Goal: Information Seeking & Learning: Check status

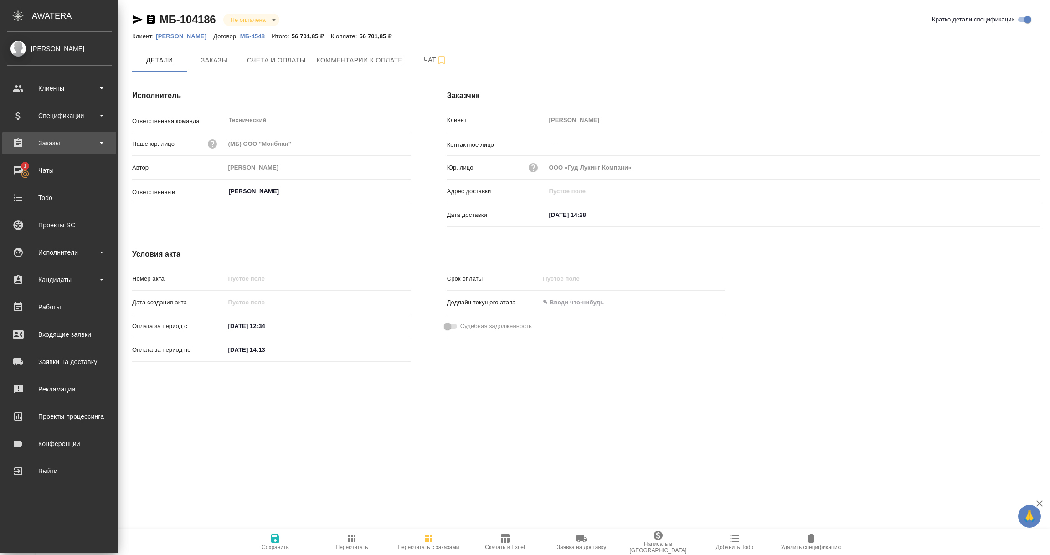
click at [50, 141] on div "Заказы" at bounding box center [59, 143] width 105 height 14
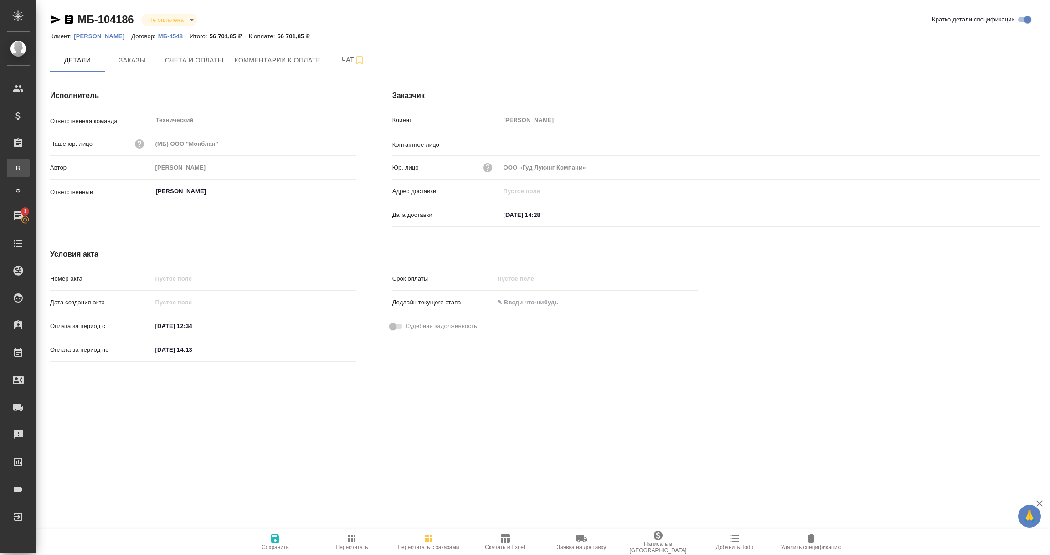
click at [14, 168] on div "Все заказы" at bounding box center [7, 168] width 14 height 9
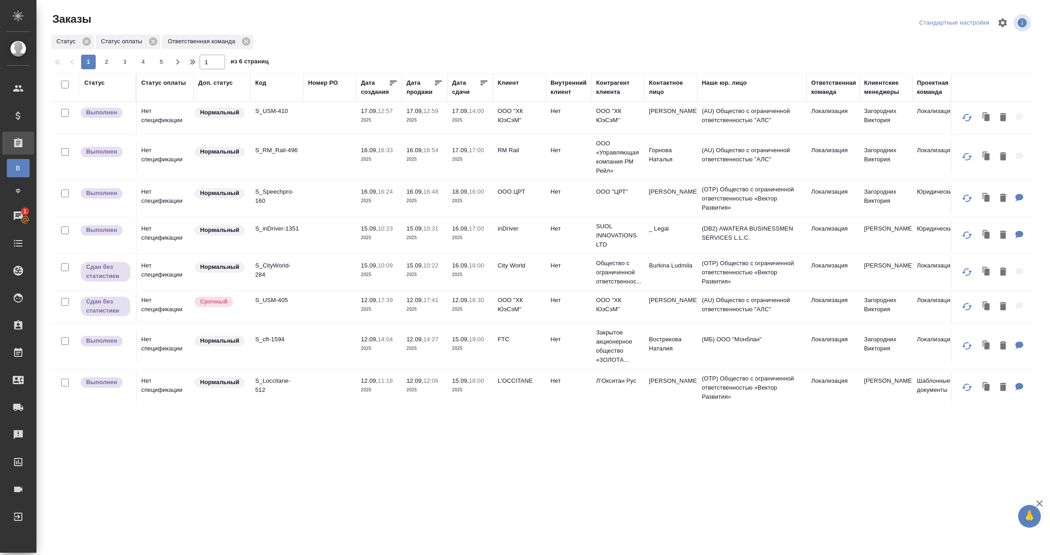
click at [505, 198] on td "OOO ЦРТ" at bounding box center [519, 199] width 53 height 32
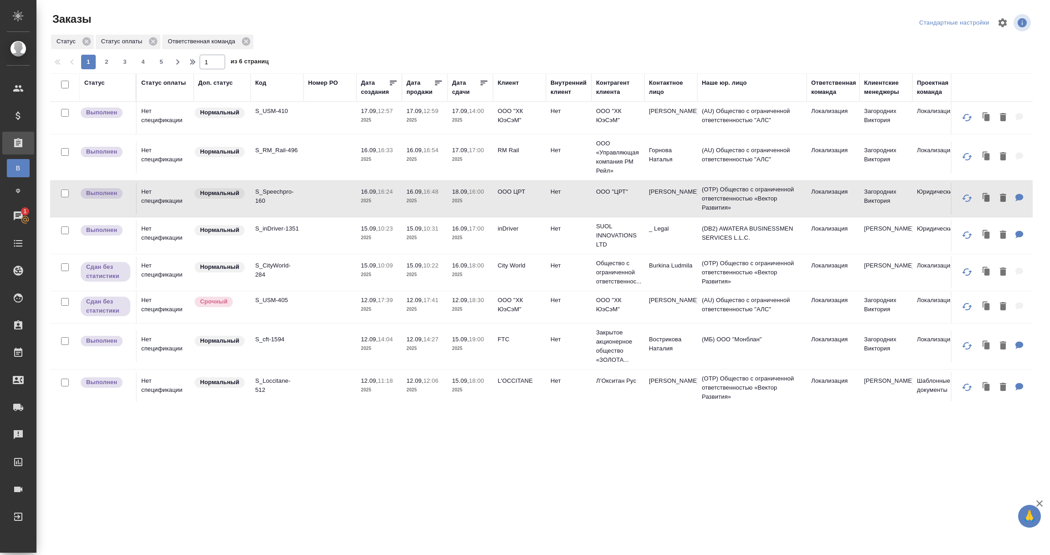
click at [466, 88] on div "Дата сдачи" at bounding box center [465, 87] width 27 height 18
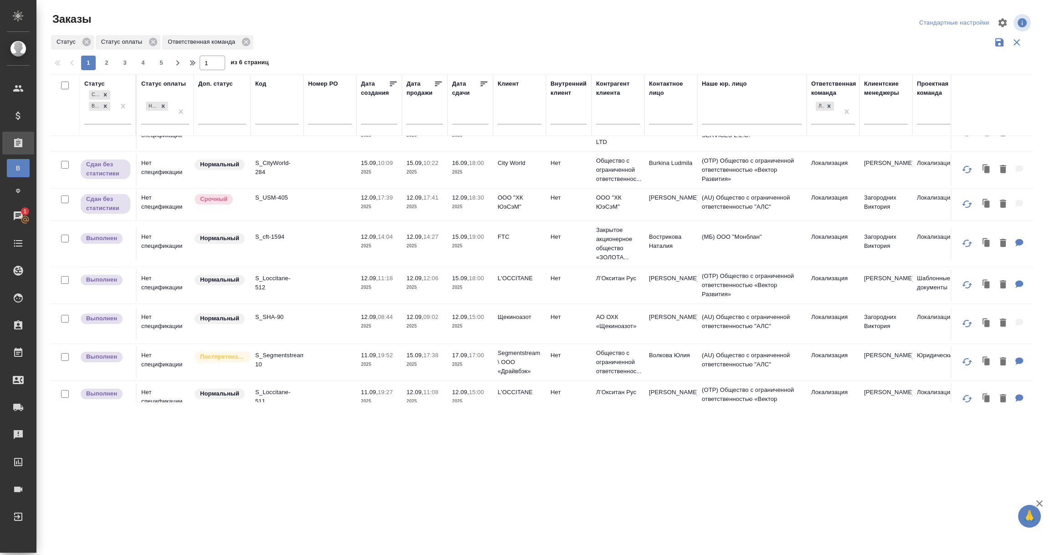
scroll to position [205, 0]
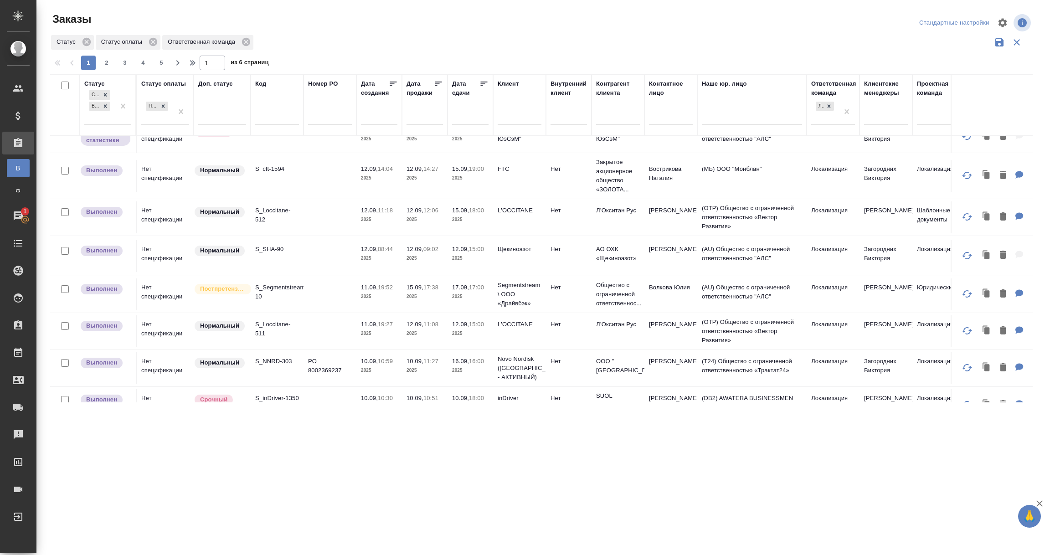
click at [437, 256] on p "2025" at bounding box center [424, 258] width 36 height 9
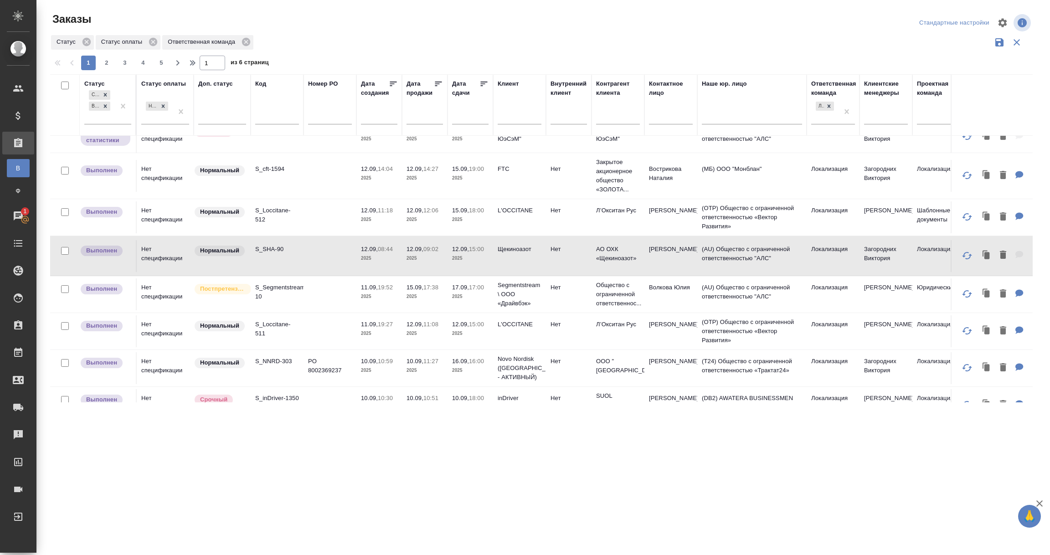
click at [437, 256] on p "2025" at bounding box center [424, 258] width 36 height 9
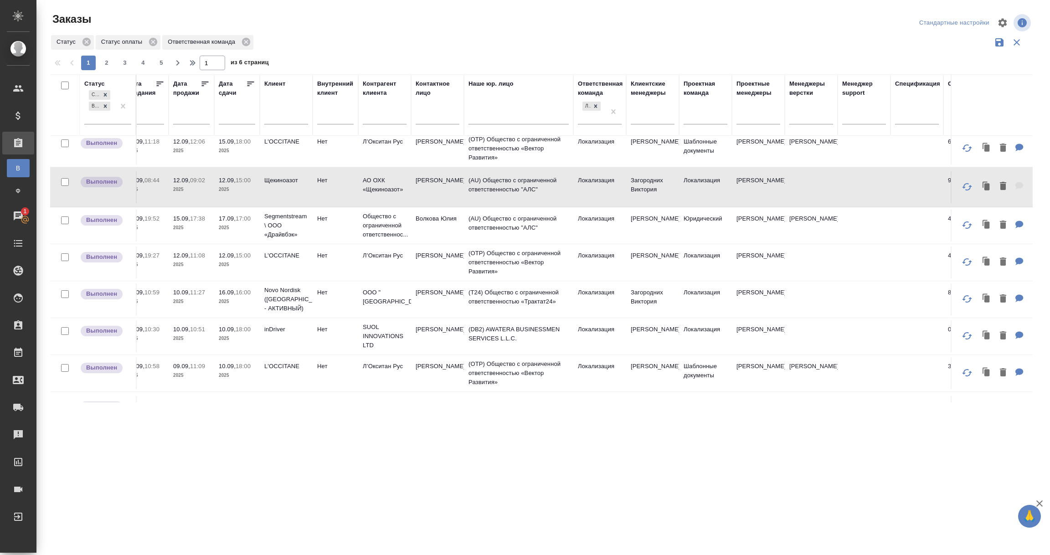
scroll to position [273, 0]
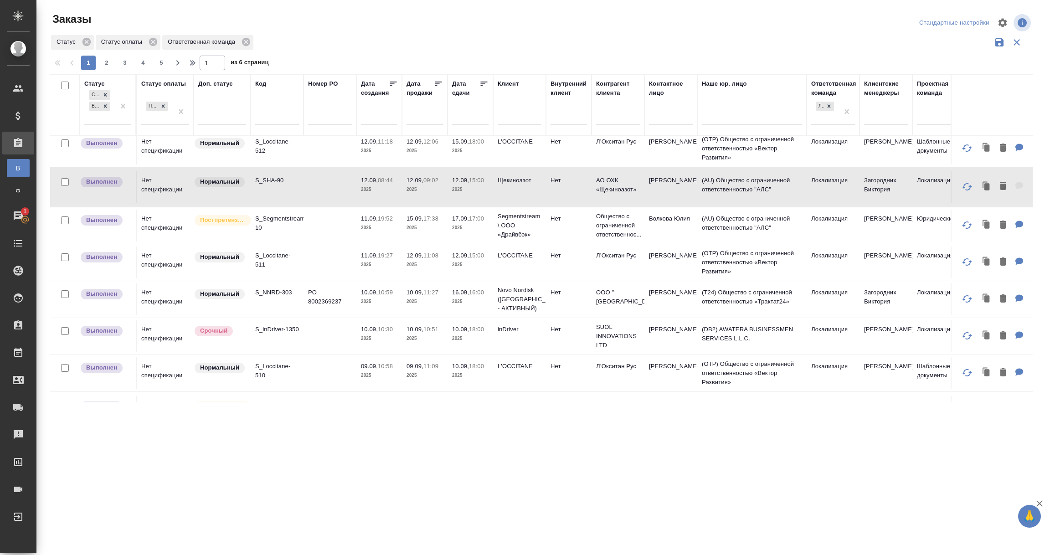
click at [428, 302] on p "2025" at bounding box center [424, 301] width 36 height 9
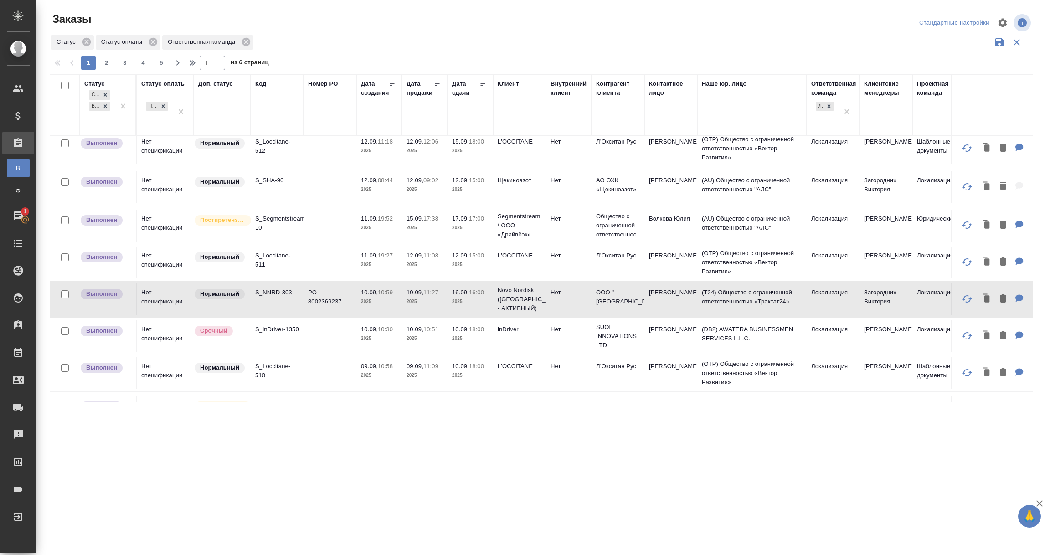
click at [428, 302] on p "2025" at bounding box center [424, 301] width 36 height 9
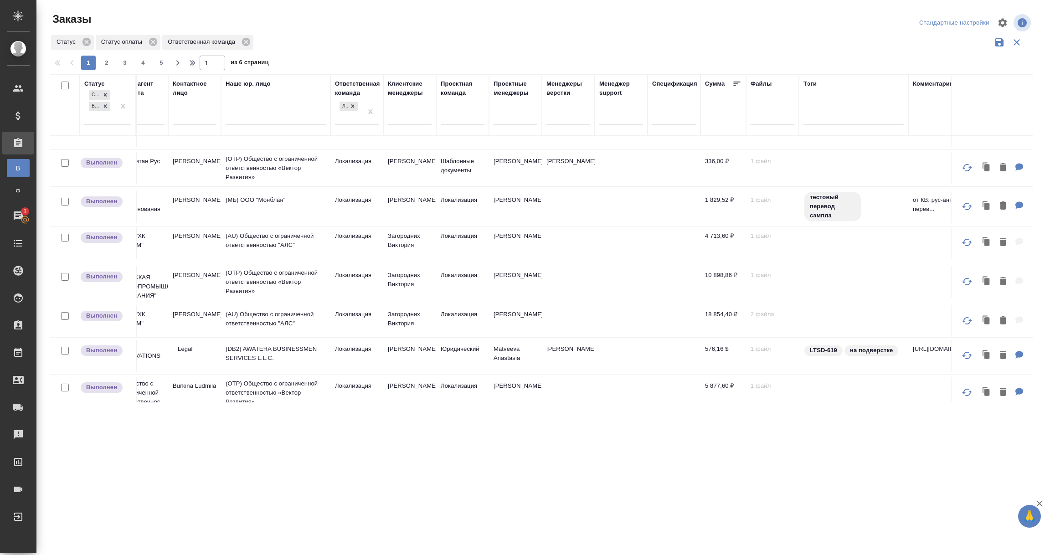
scroll to position [478, 0]
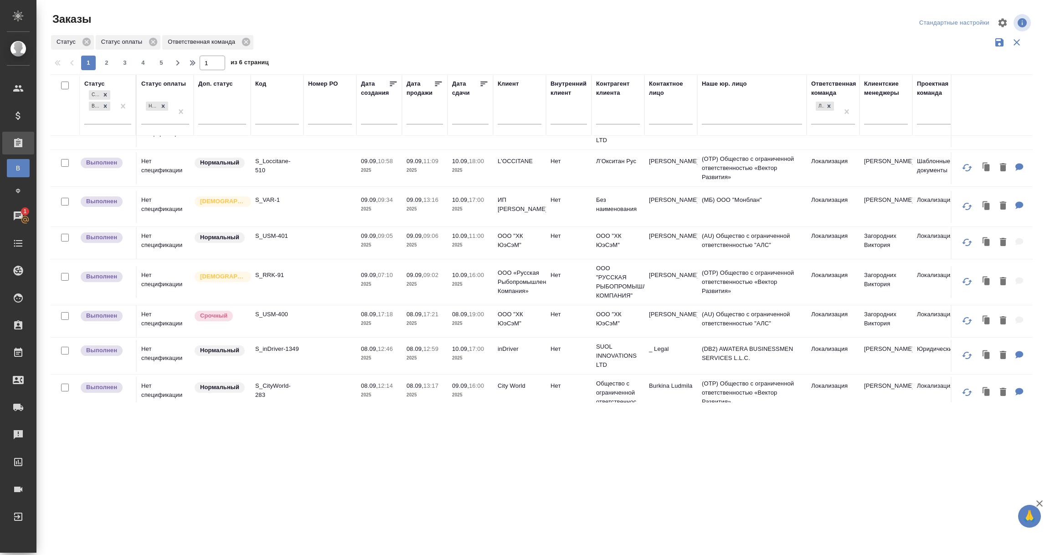
click at [328, 204] on td at bounding box center [329, 207] width 53 height 32
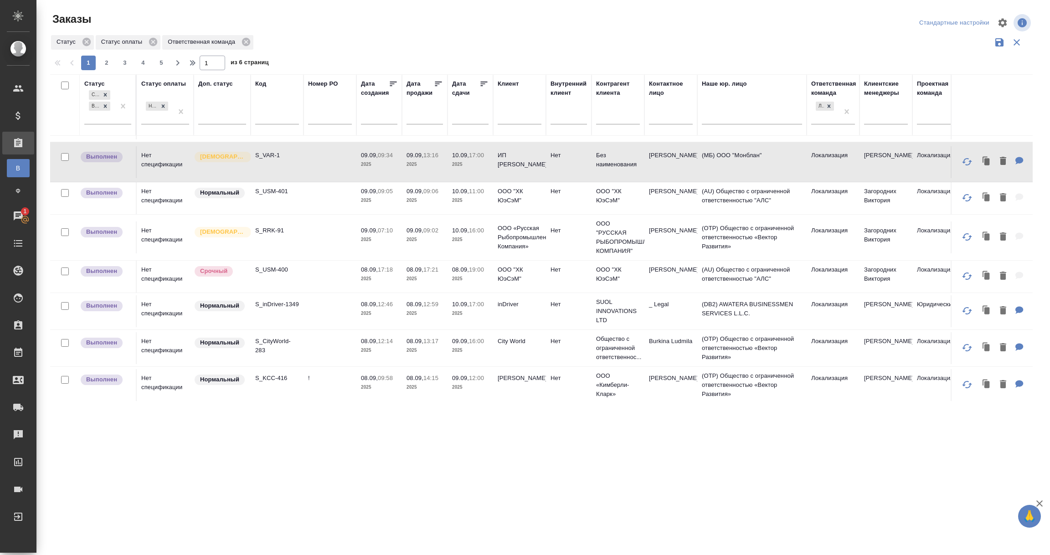
scroll to position [547, 0]
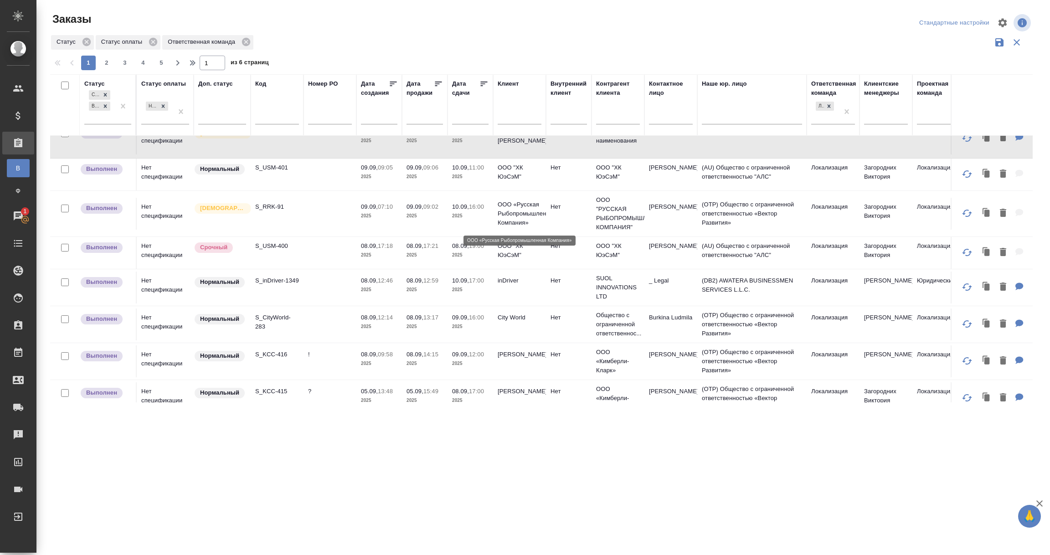
click at [522, 223] on p "ООО «Русская Рыбопромышленная Компания»" at bounding box center [520, 213] width 44 height 27
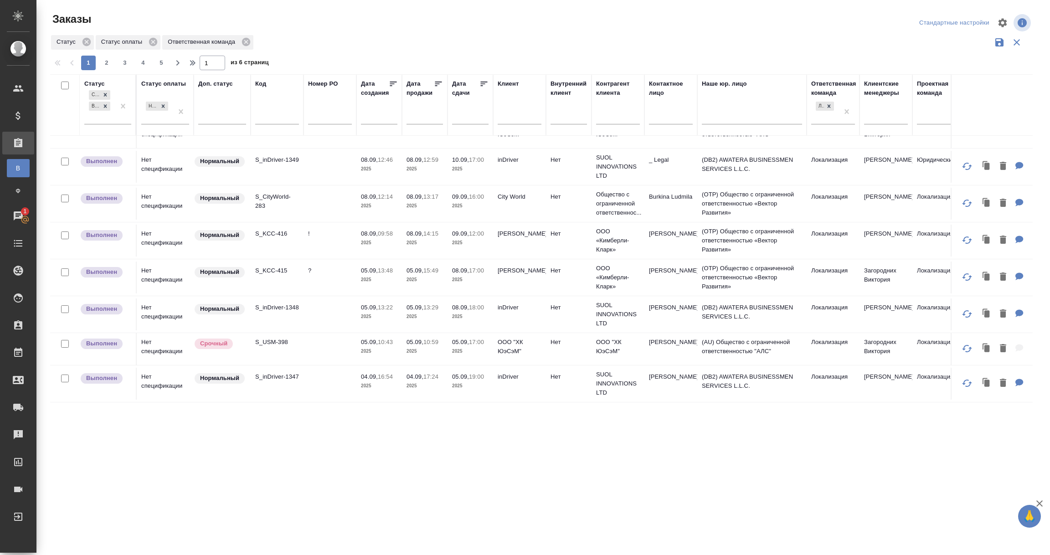
scroll to position [689, 0]
click at [103, 62] on span "2" at bounding box center [106, 62] width 15 height 9
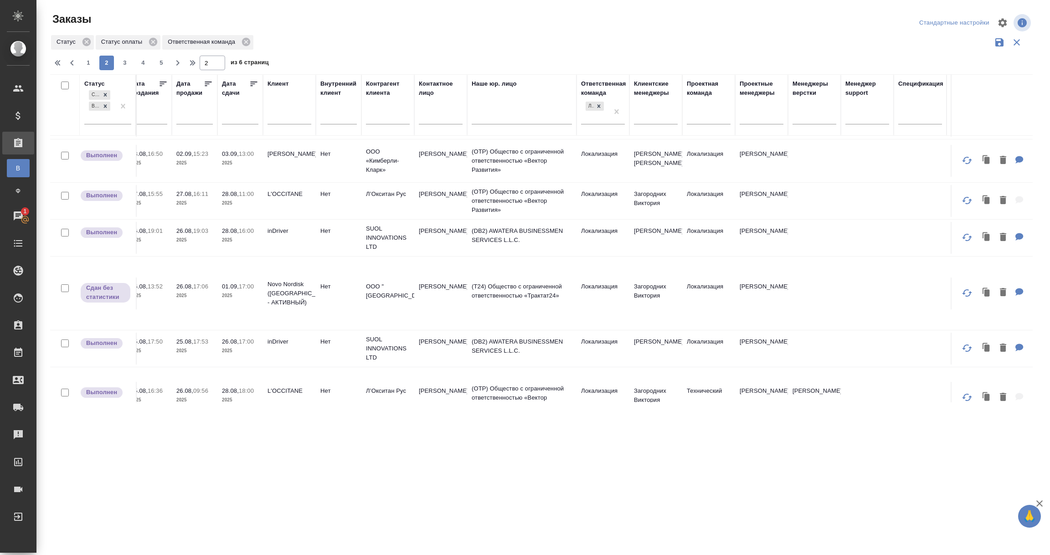
scroll to position [615, 0]
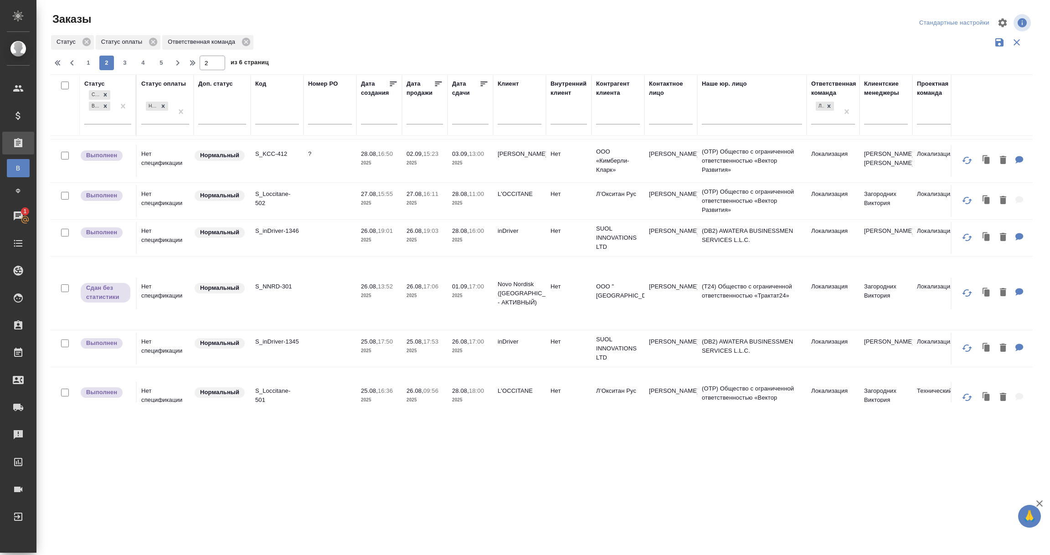
click at [291, 305] on td "S_NNRD-301" at bounding box center [277, 293] width 53 height 32
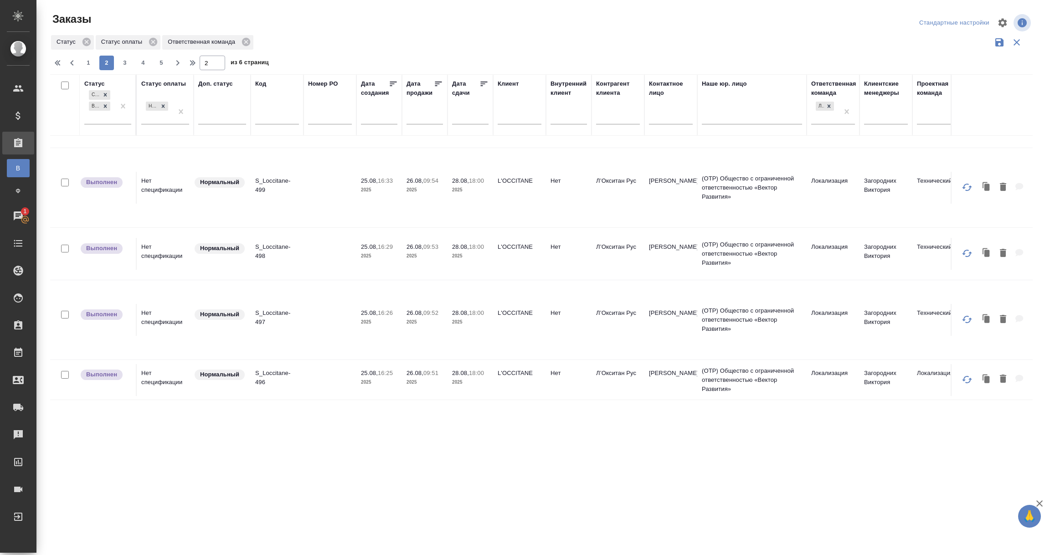
scroll to position [1019, 0]
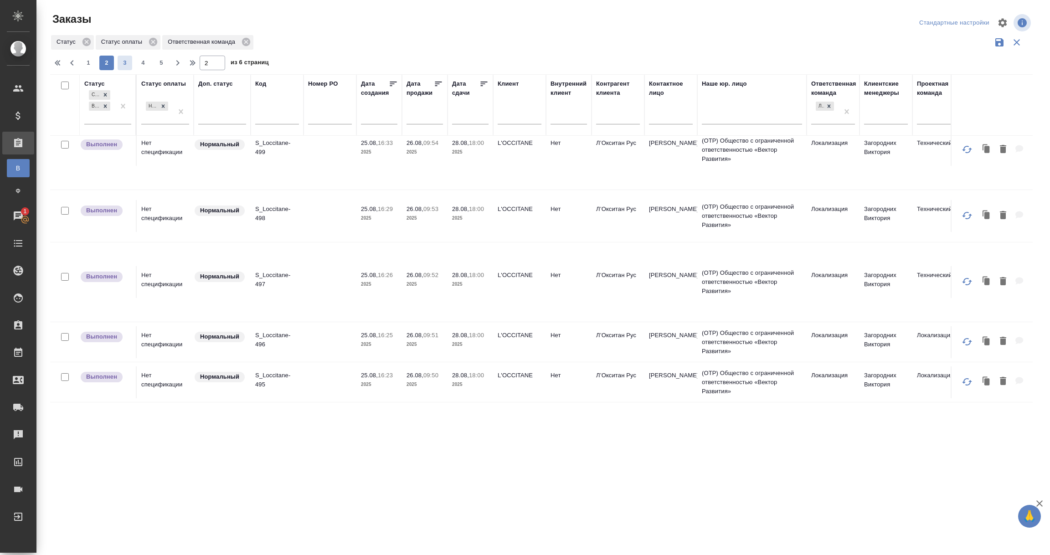
click at [121, 63] on span "3" at bounding box center [125, 62] width 15 height 9
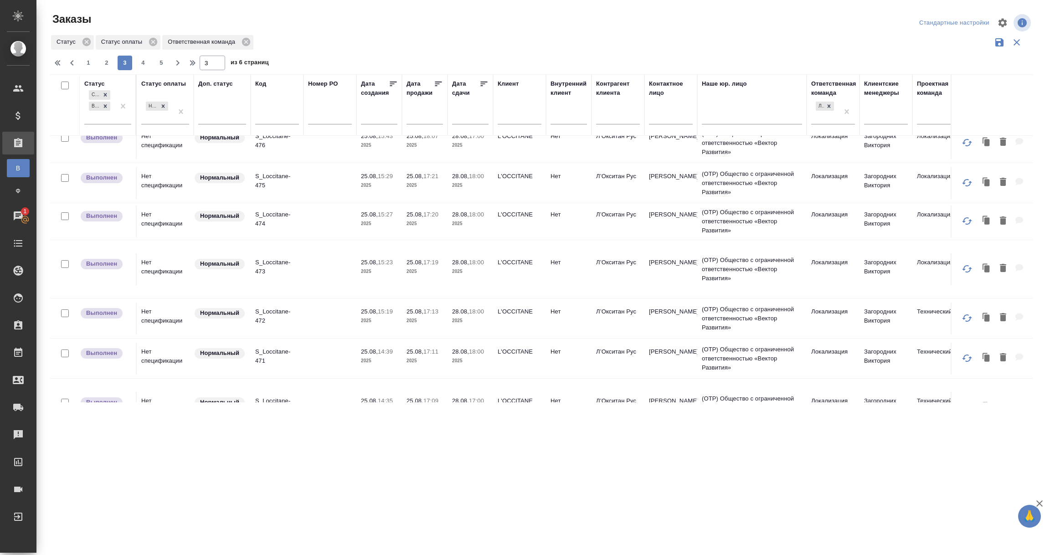
scroll to position [915, 0]
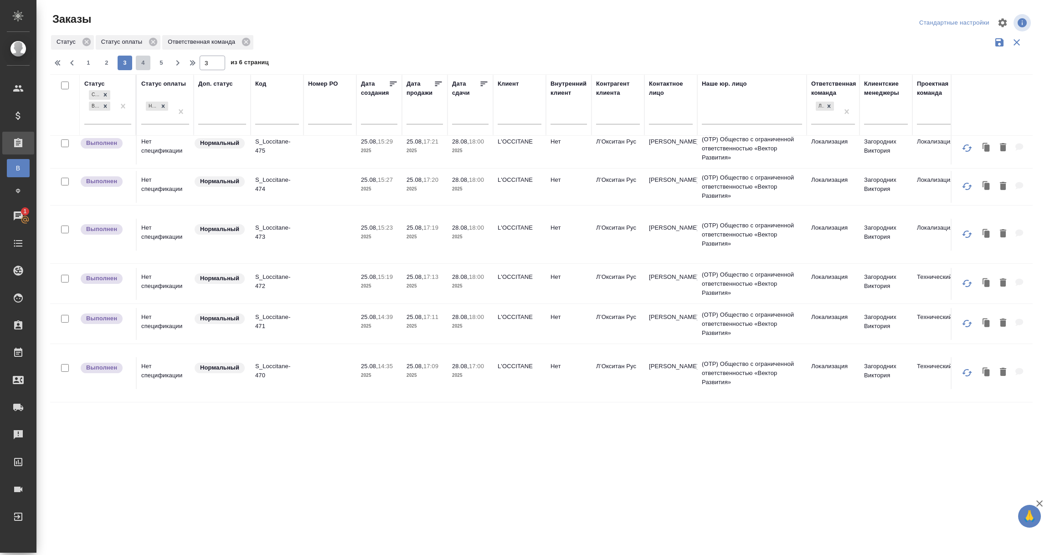
drag, startPoint x: 141, startPoint y: 59, endPoint x: 421, endPoint y: 321, distance: 382.6
click at [143, 59] on span "4" at bounding box center [143, 62] width 15 height 9
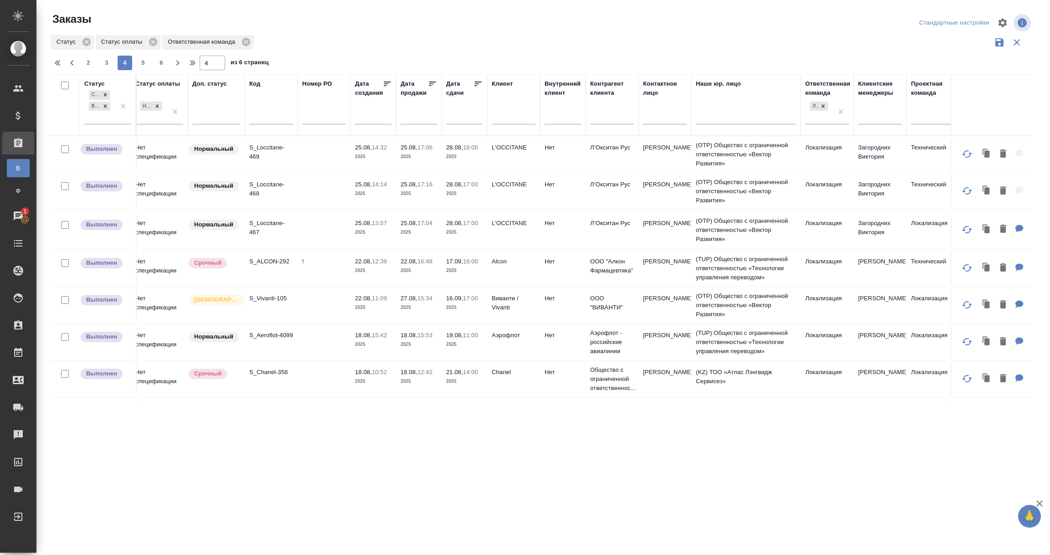
scroll to position [0, 0]
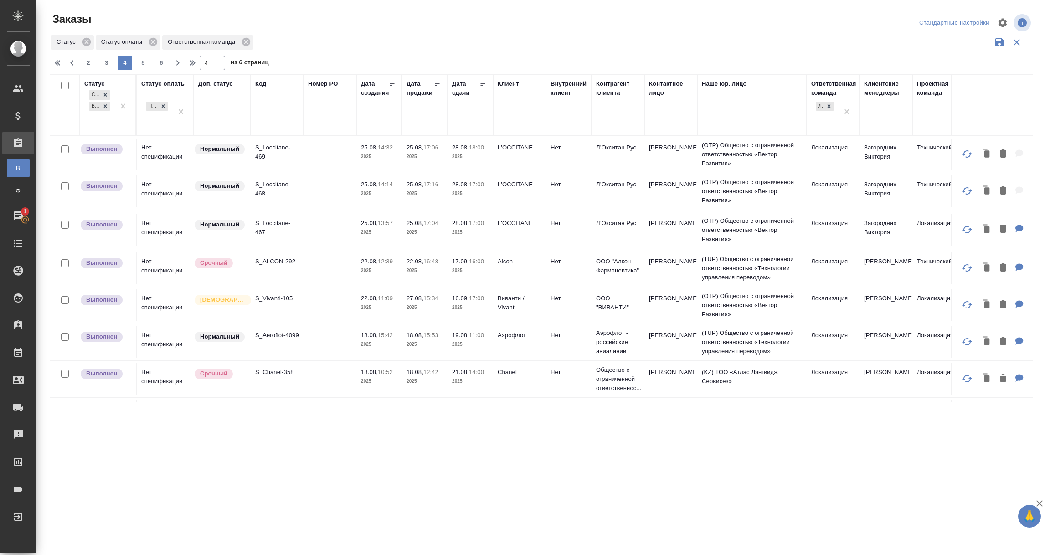
click at [323, 276] on td "!" at bounding box center [329, 268] width 53 height 32
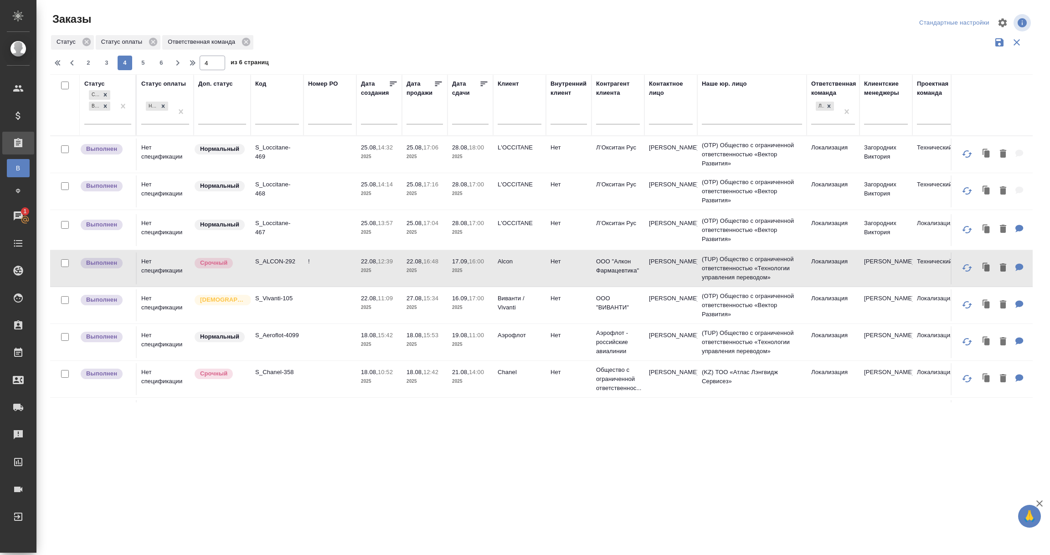
click at [315, 303] on td at bounding box center [329, 305] width 53 height 32
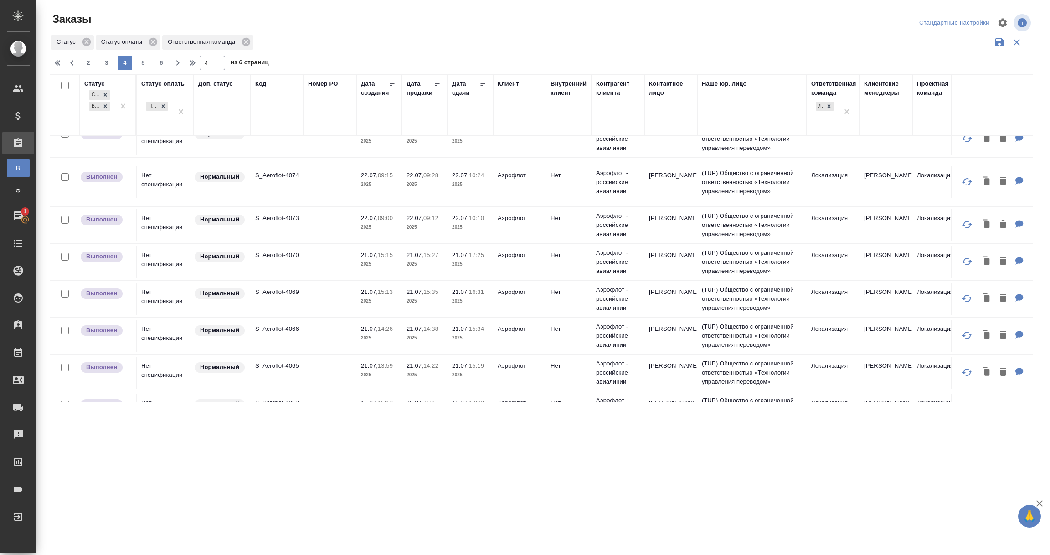
scroll to position [780, 0]
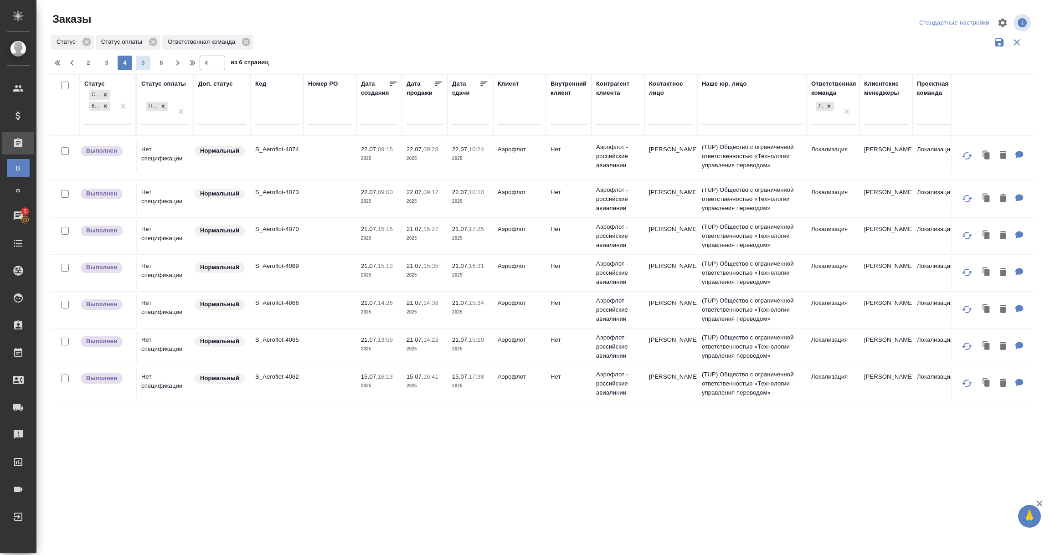
click at [137, 63] on span "5" at bounding box center [143, 62] width 15 height 9
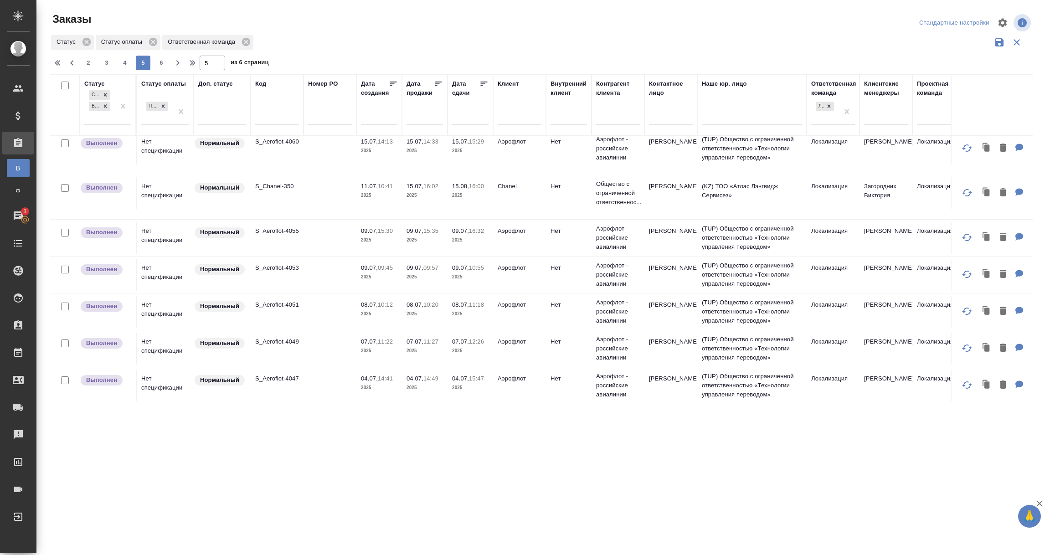
scroll to position [0, 0]
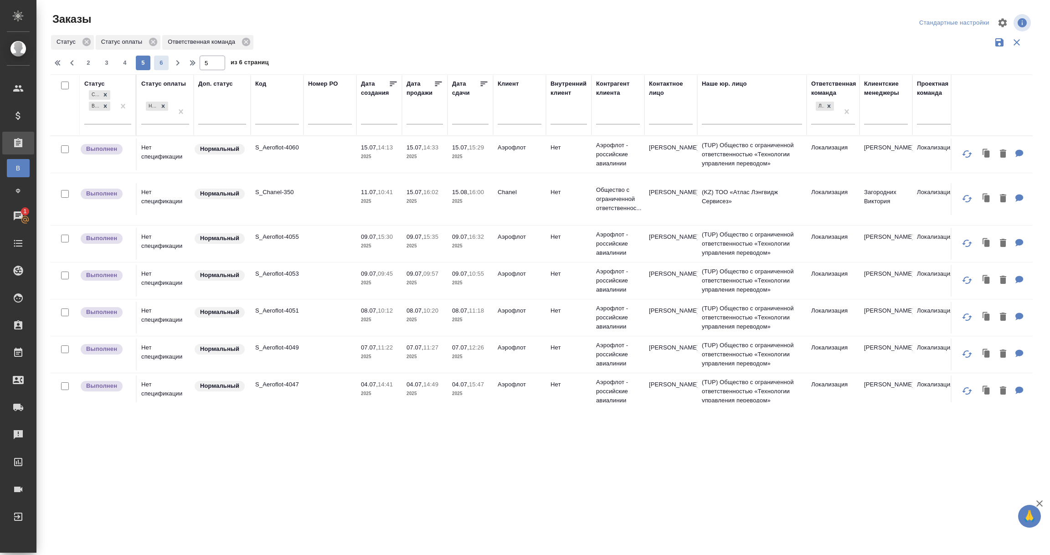
click at [164, 62] on span "6" at bounding box center [161, 62] width 15 height 9
type input "6"
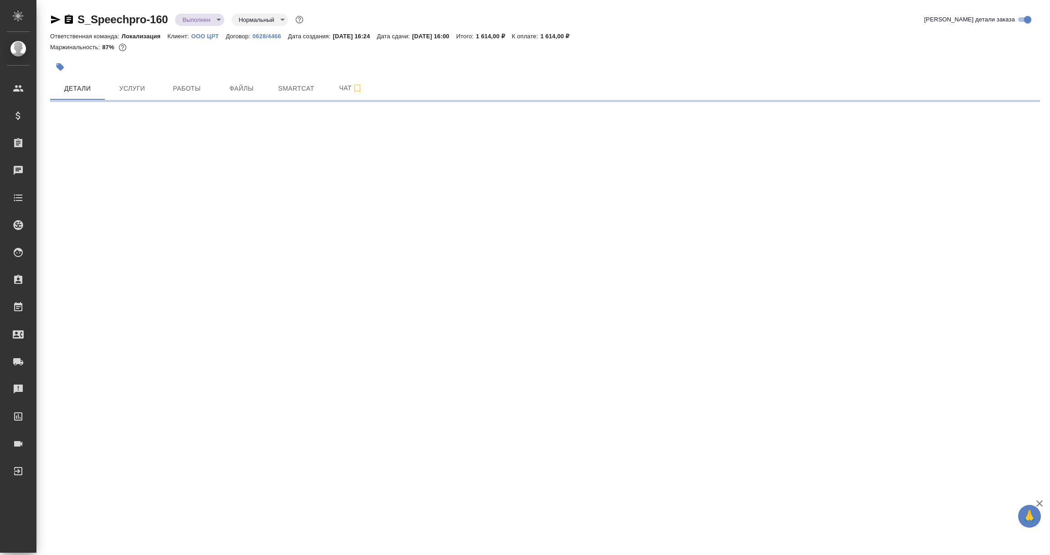
select select "RU"
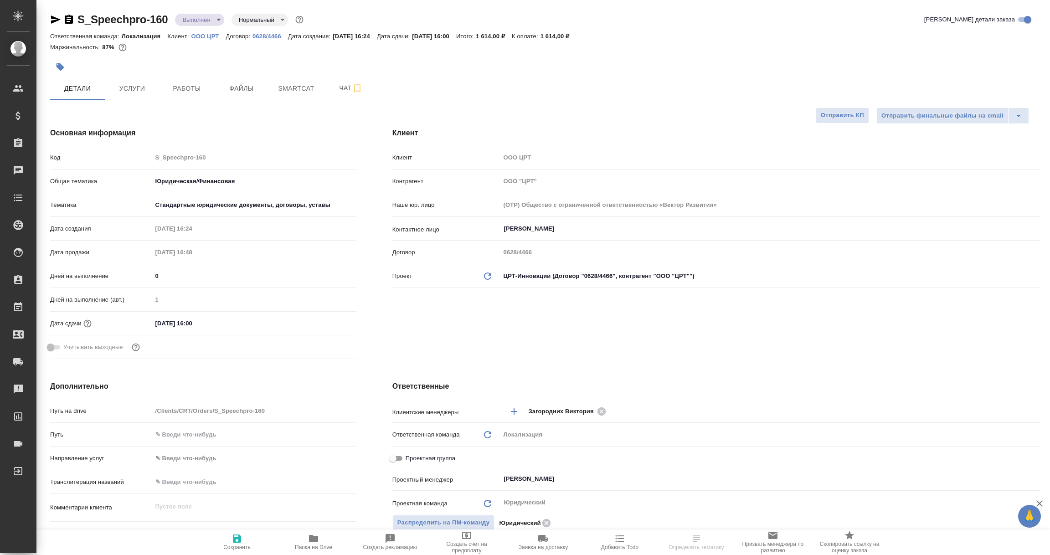
type textarea "x"
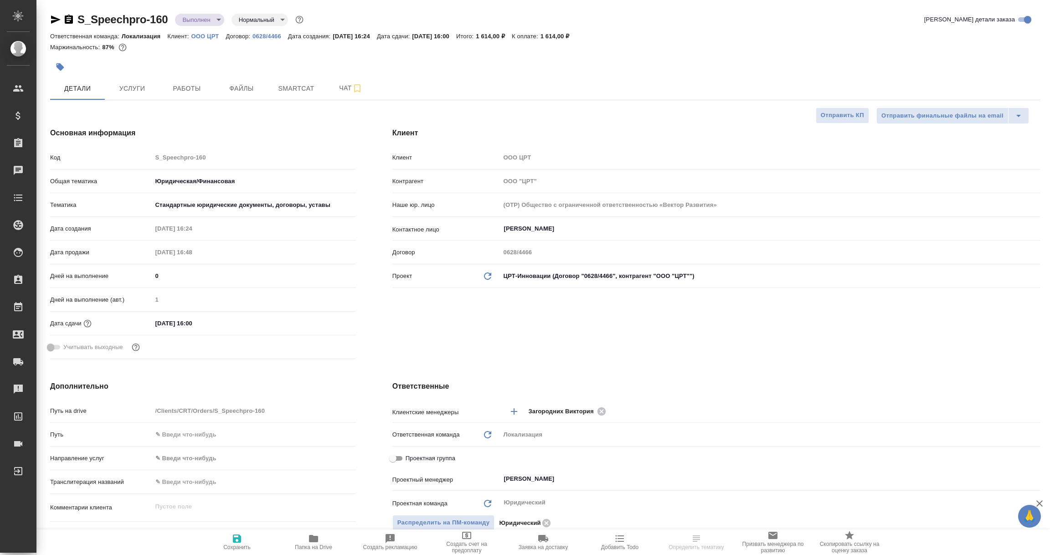
type textarea "x"
click at [262, 36] on p "0628/4466" at bounding box center [270, 36] width 36 height 7
select select "RU"
type textarea "x"
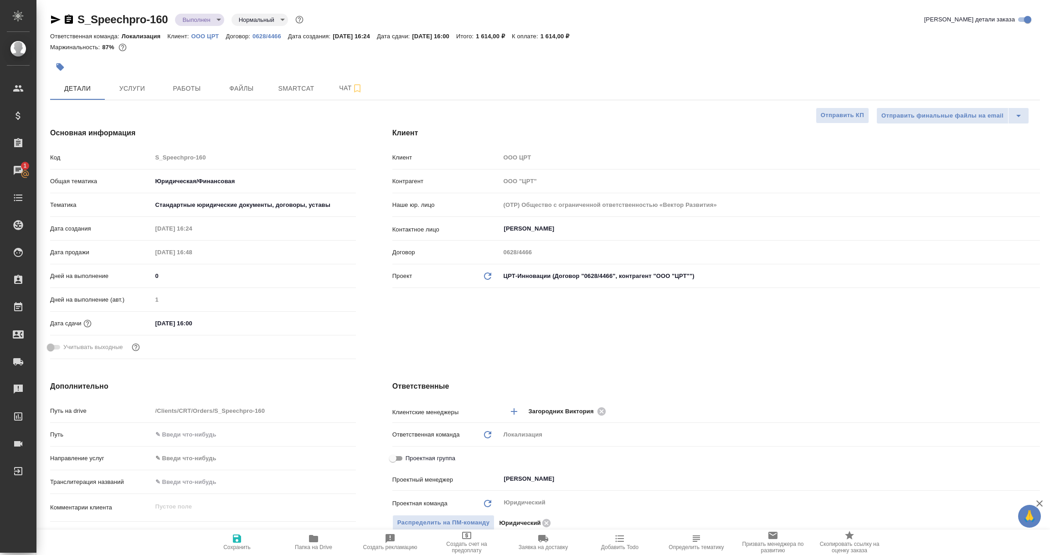
type textarea "x"
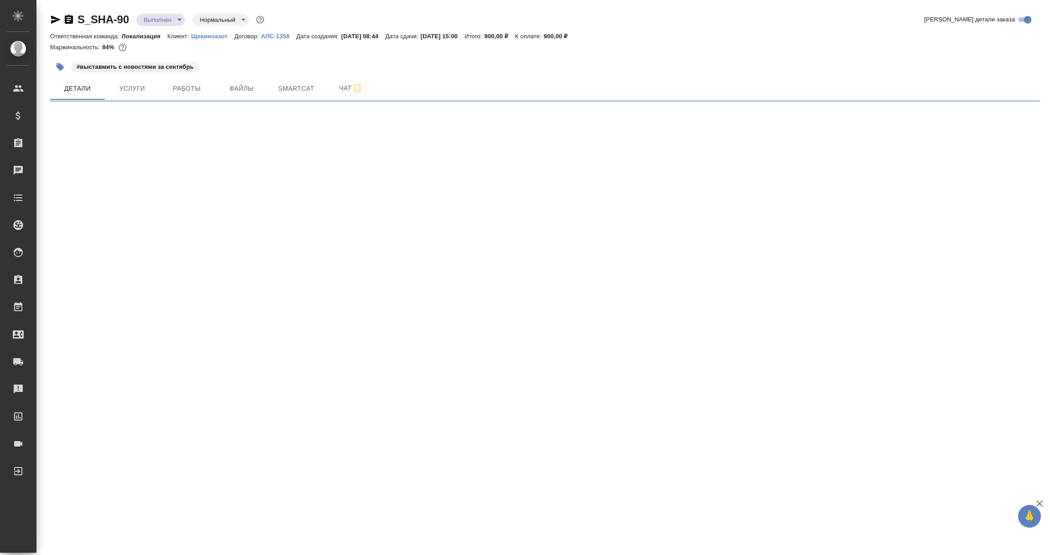
select select "RU"
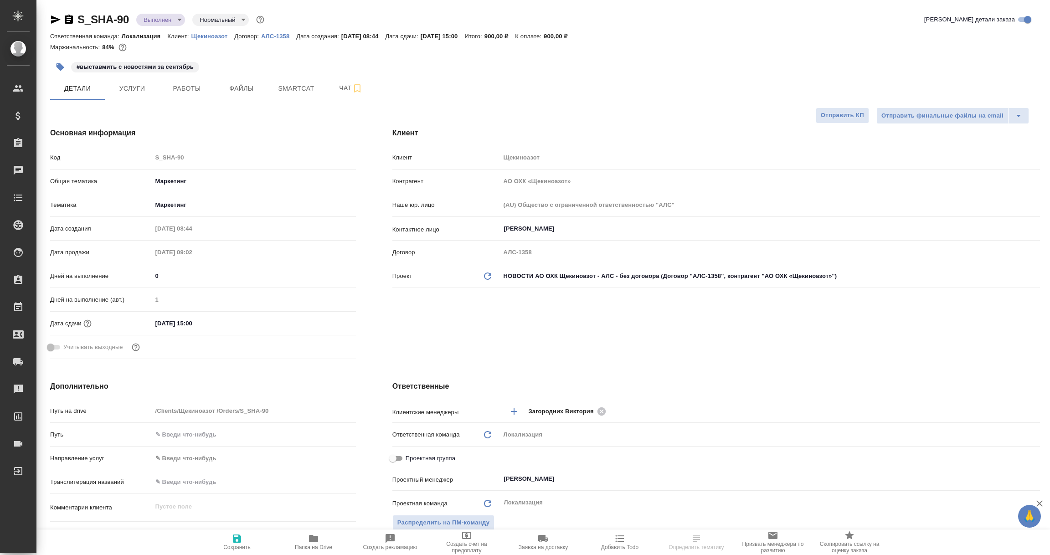
type textarea "x"
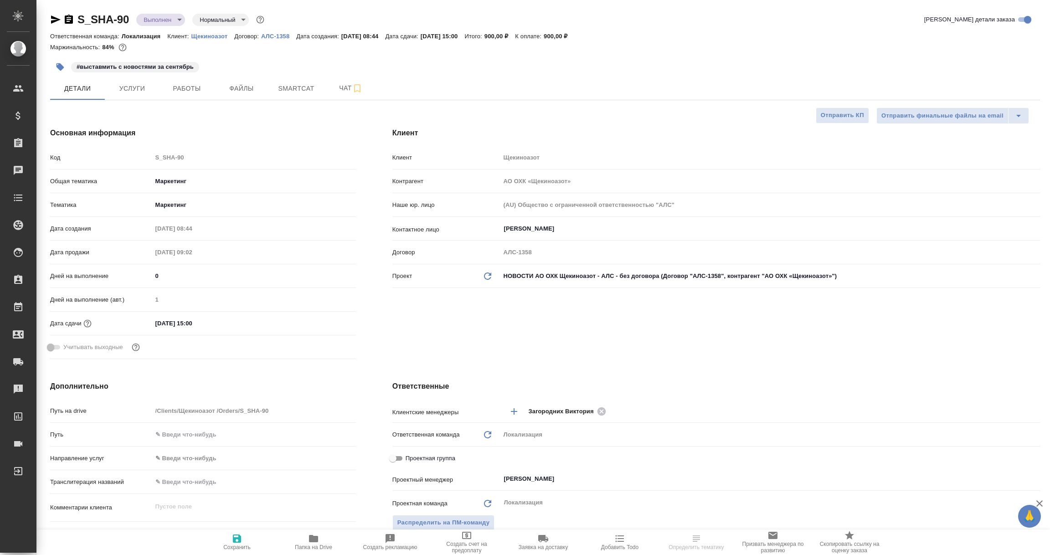
type textarea "x"
click at [281, 37] on p "АЛС-1358" at bounding box center [278, 36] width 35 height 7
select select "RU"
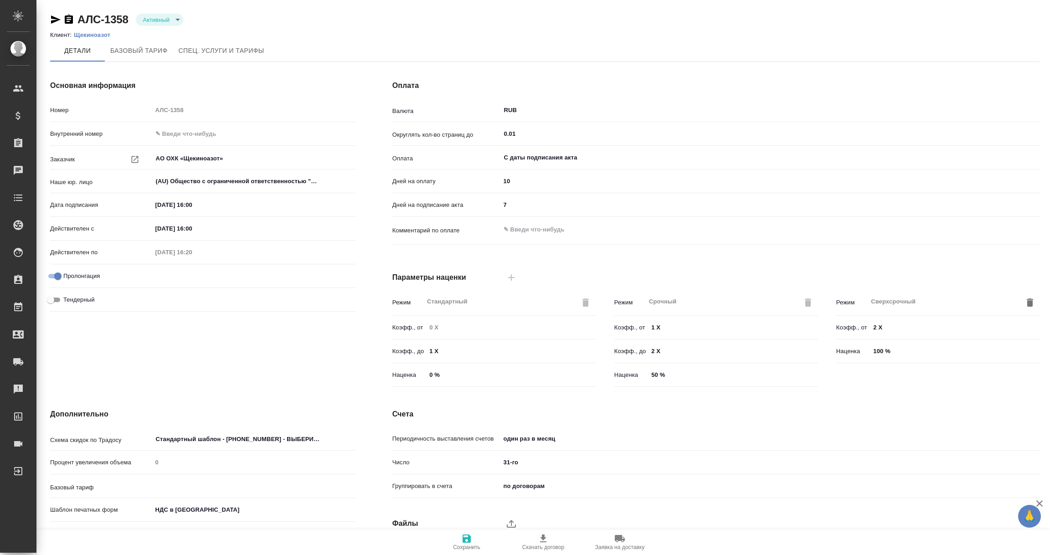
type input "1062 awatera + Marketing"
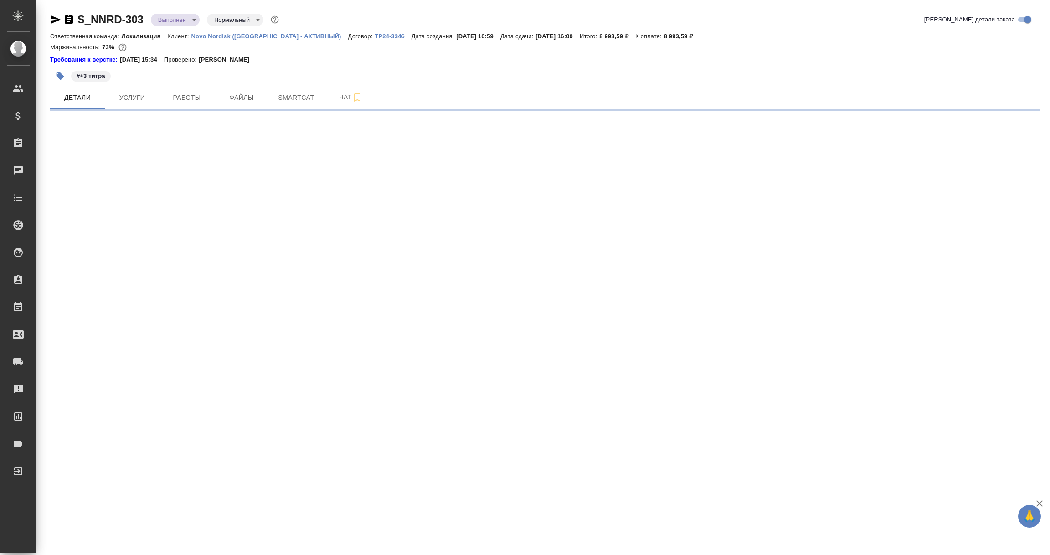
select select "RU"
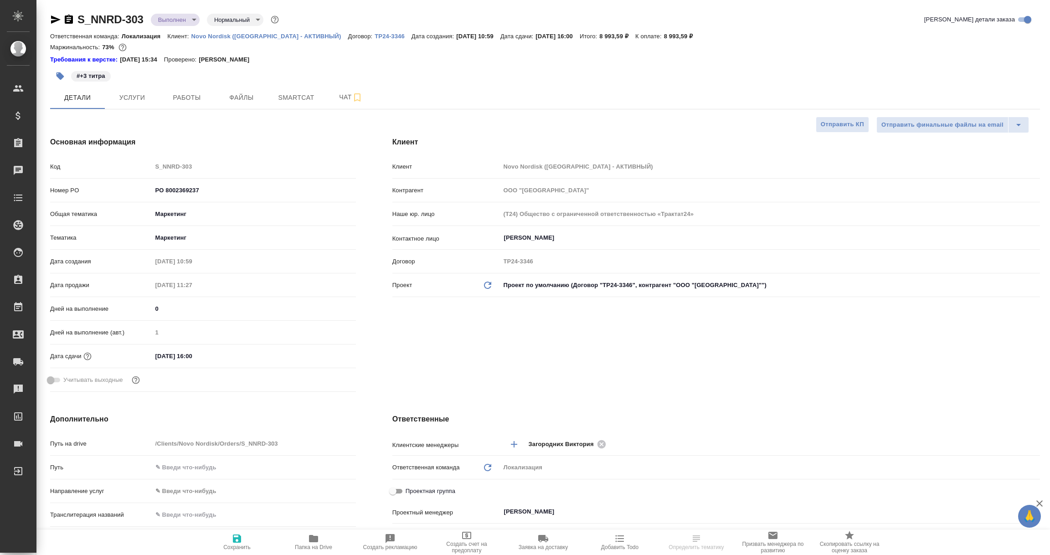
type textarea "x"
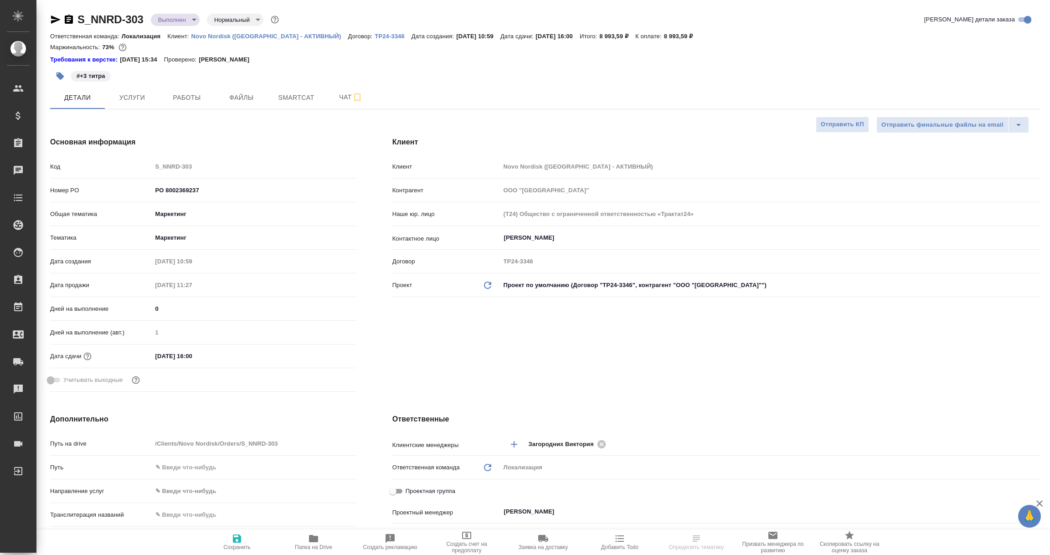
type textarea "x"
click at [375, 34] on p "ТР24-3346" at bounding box center [393, 36] width 37 height 7
click at [53, 15] on icon "button" at bounding box center [55, 19] width 11 height 11
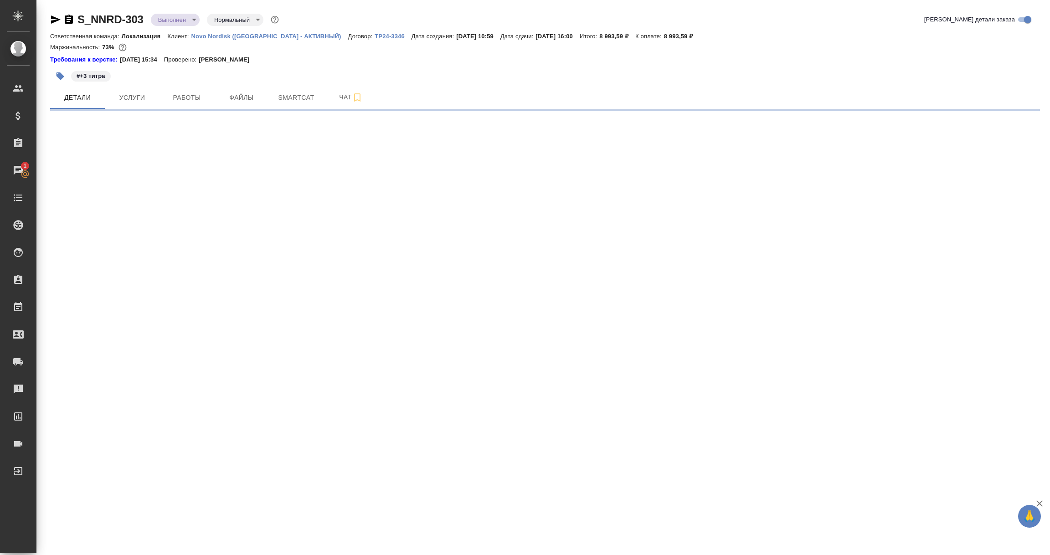
select select "RU"
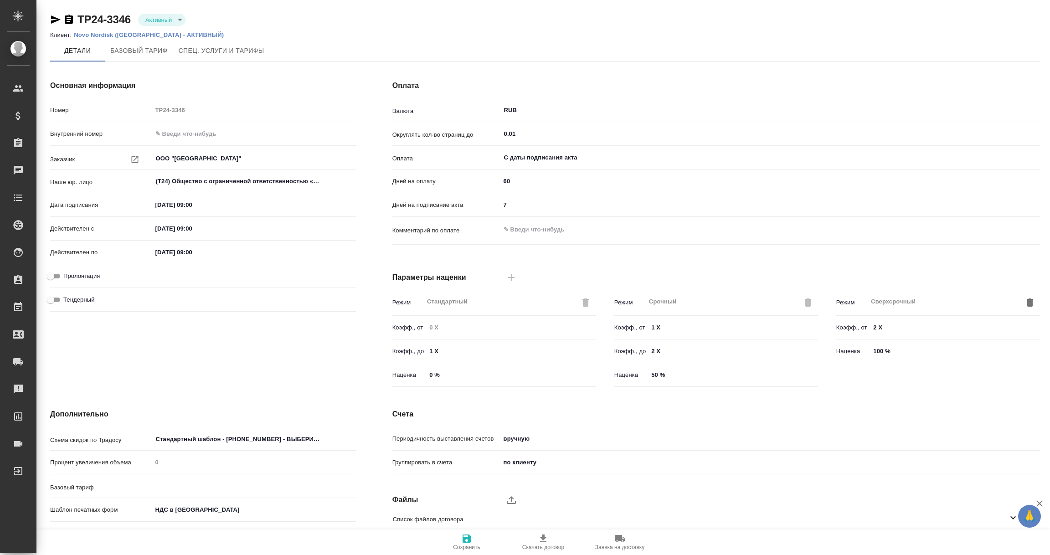
type input "Новый, 2022 (руб.)"
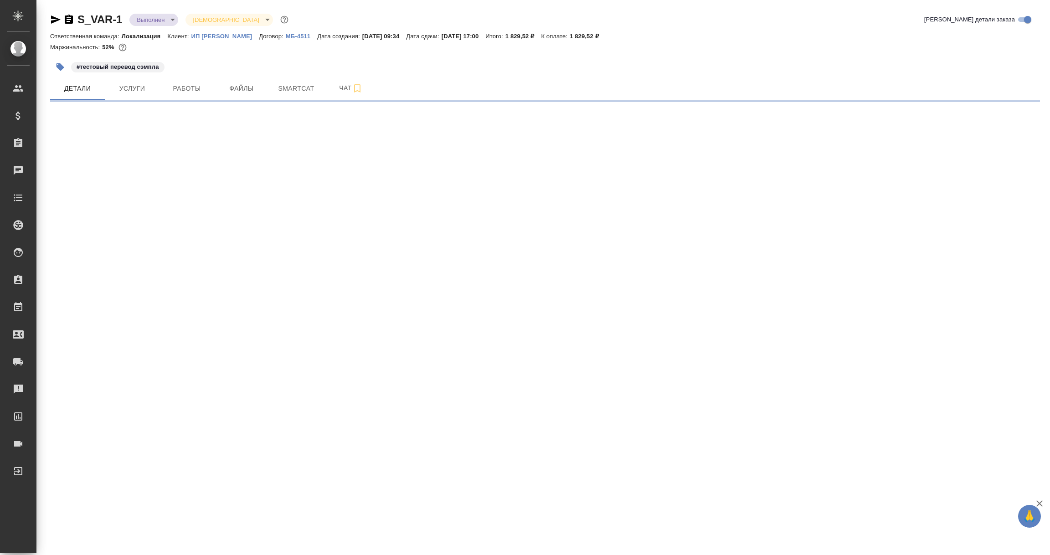
select select "RU"
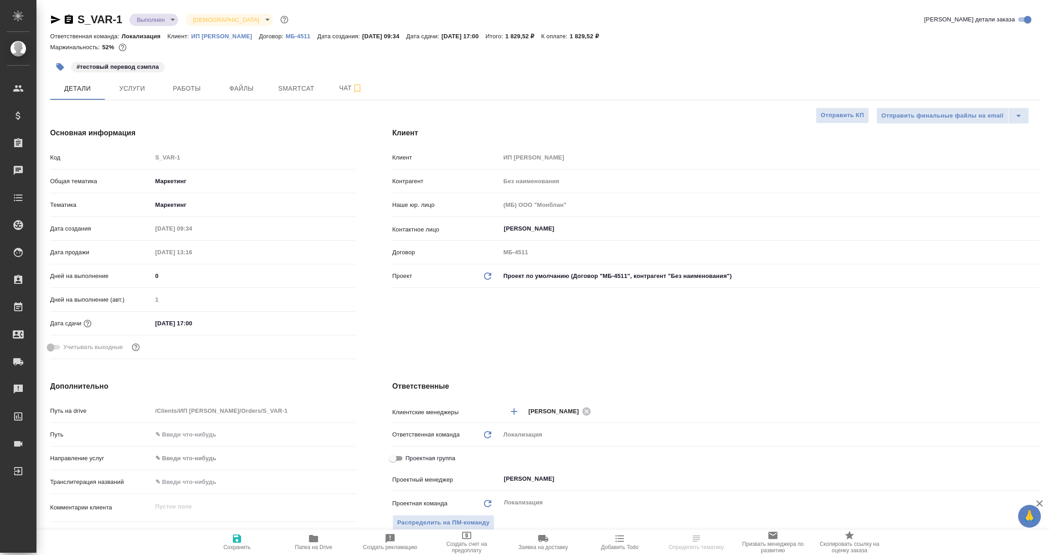
type textarea "x"
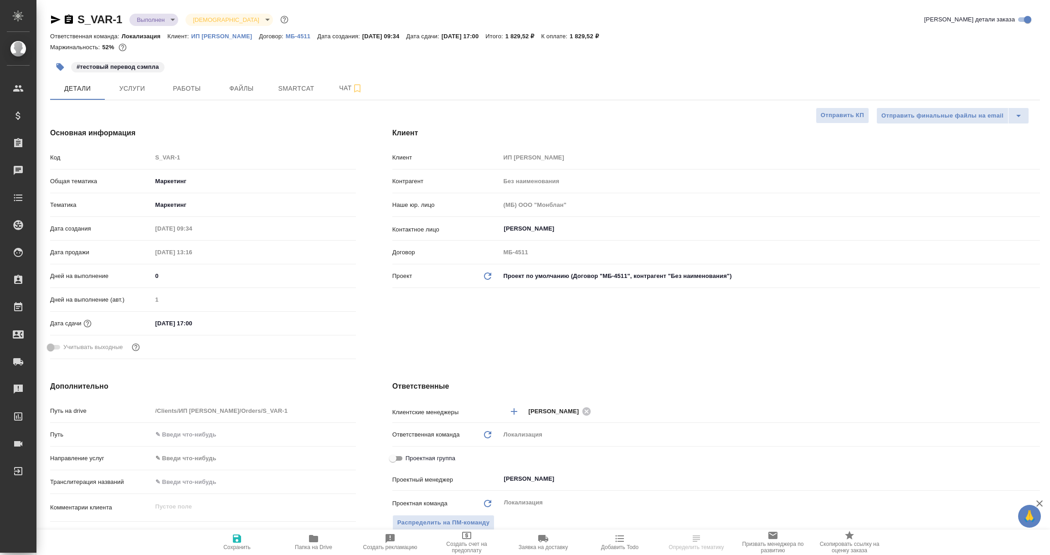
type textarea "x"
click at [53, 18] on icon "button" at bounding box center [56, 19] width 10 height 8
select select "RU"
type textarea "x"
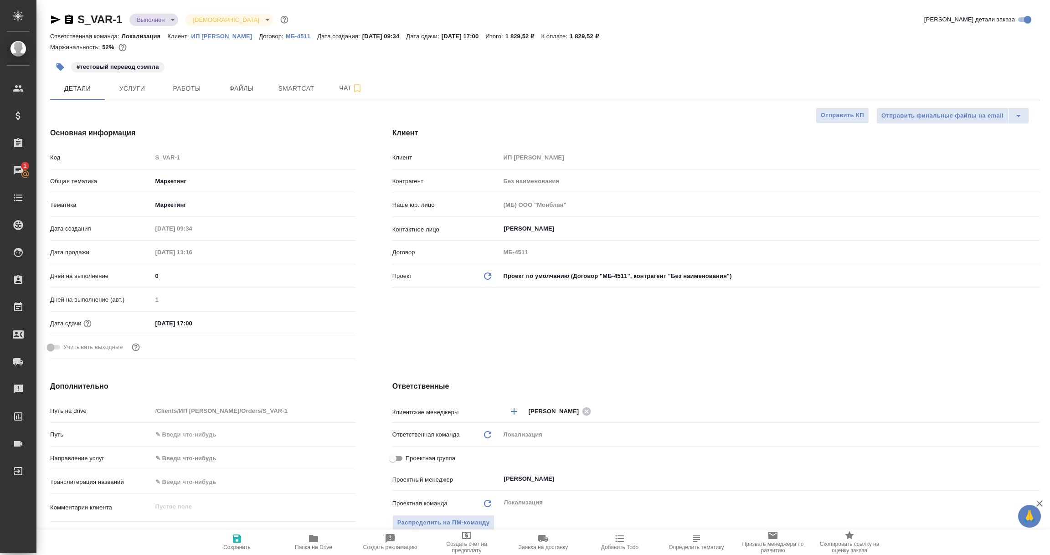
type textarea "x"
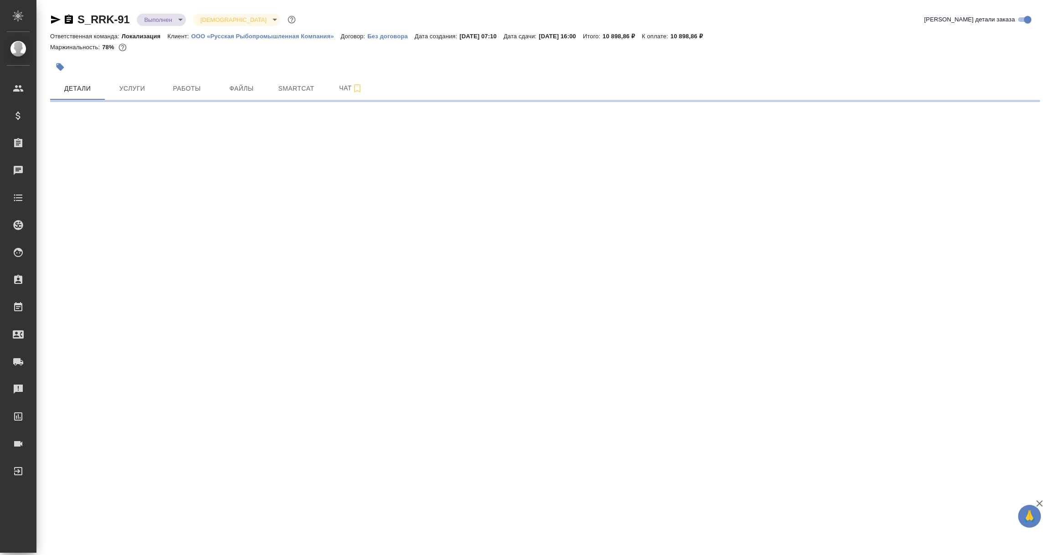
select select "RU"
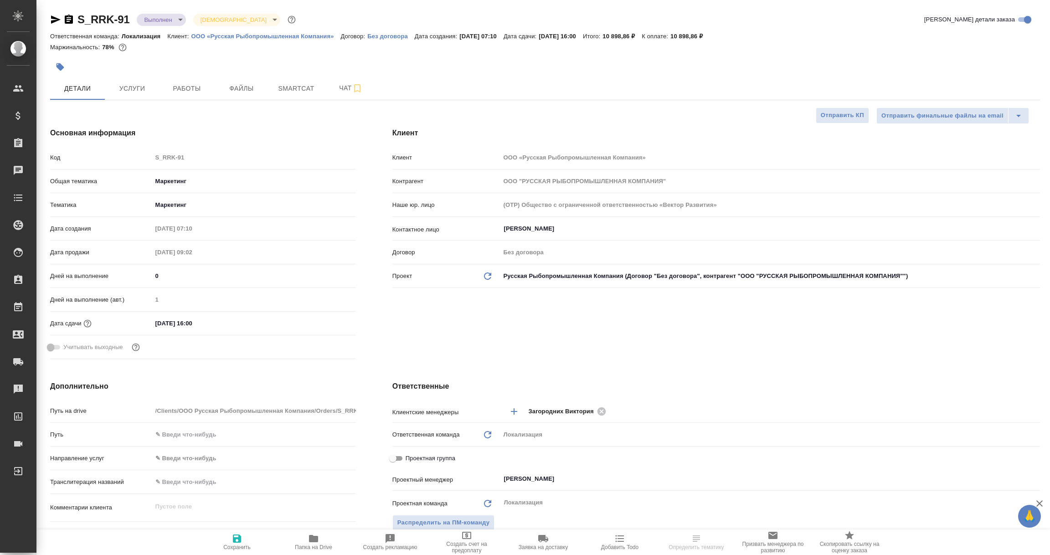
type textarea "x"
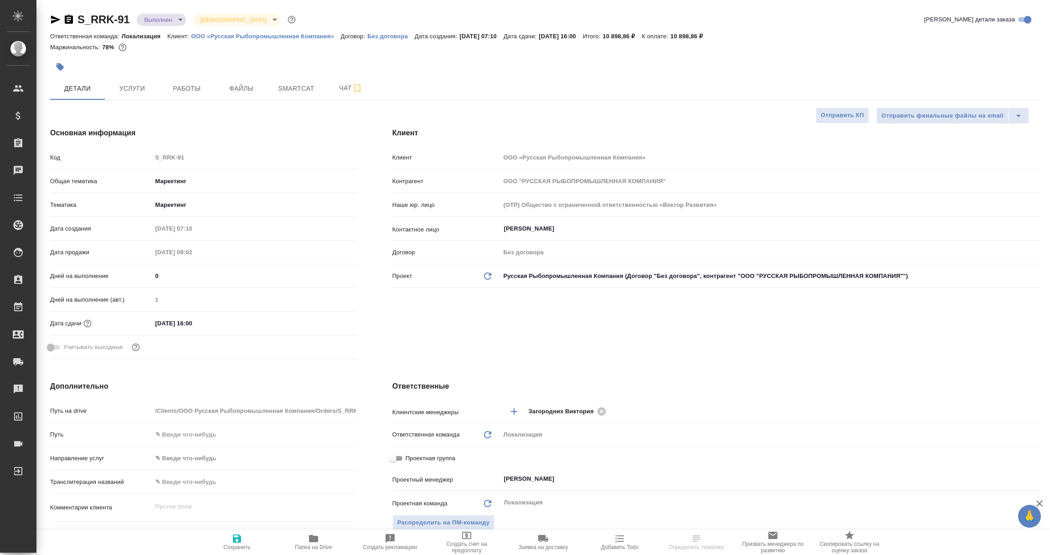
type textarea "x"
click at [56, 18] on icon "button" at bounding box center [56, 19] width 10 height 8
select select "RU"
type textarea "x"
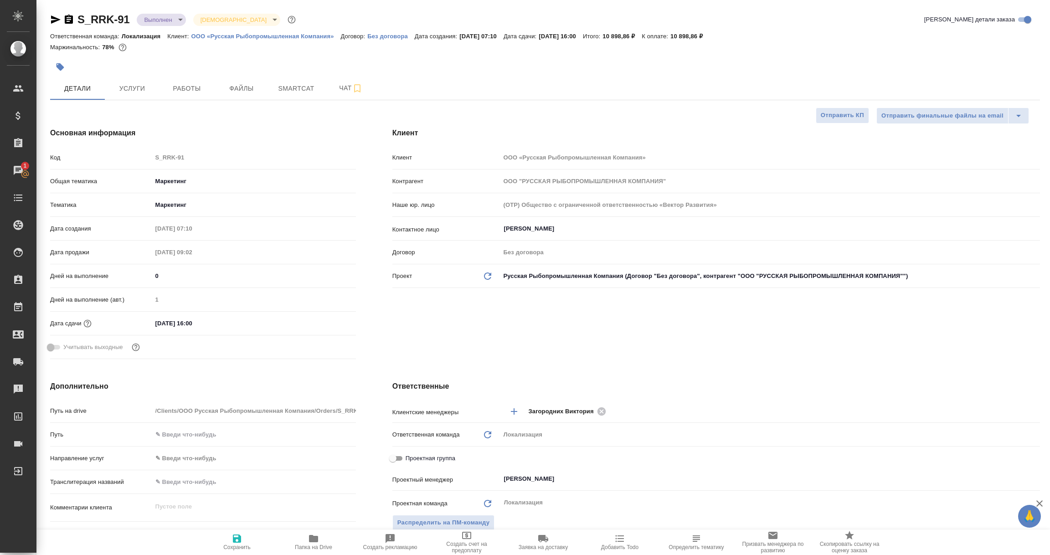
type textarea "x"
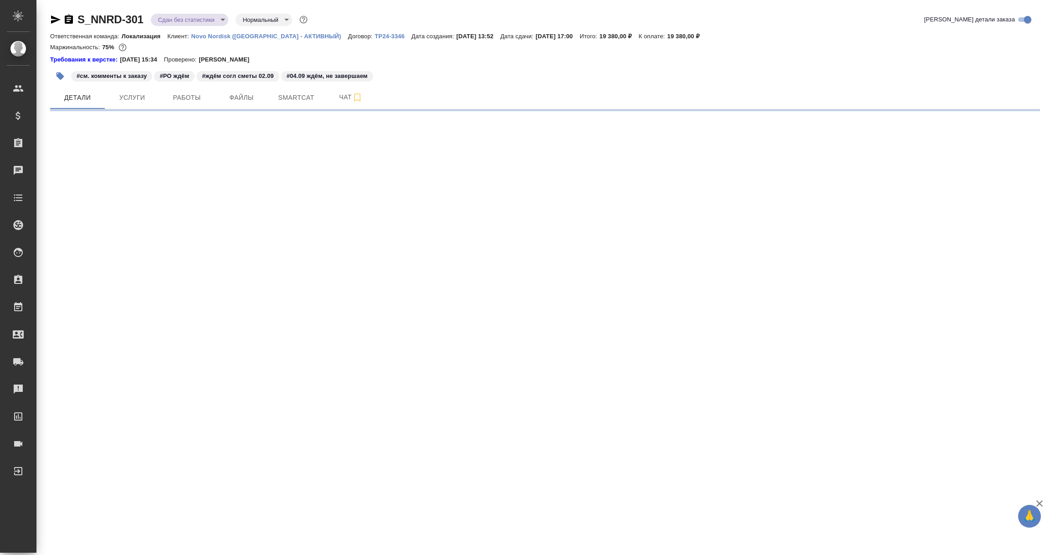
select select "RU"
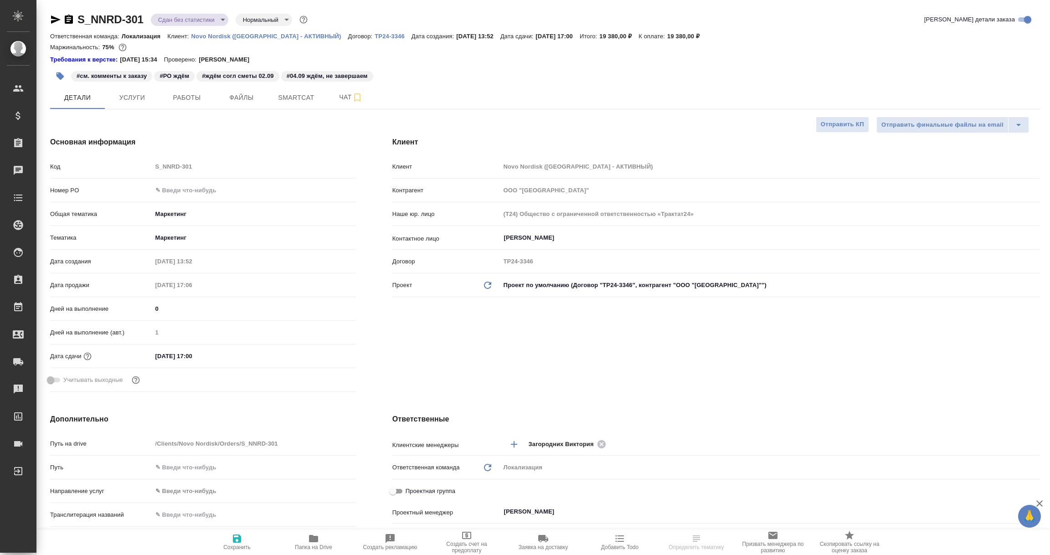
type textarea "x"
click at [50, 20] on icon "button" at bounding box center [55, 19] width 11 height 11
type textarea "x"
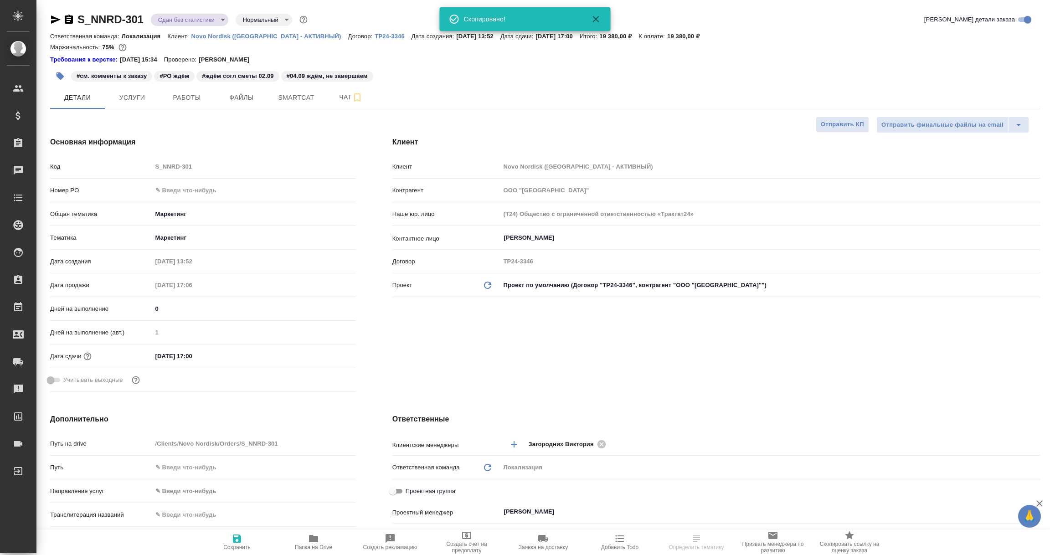
type textarea "x"
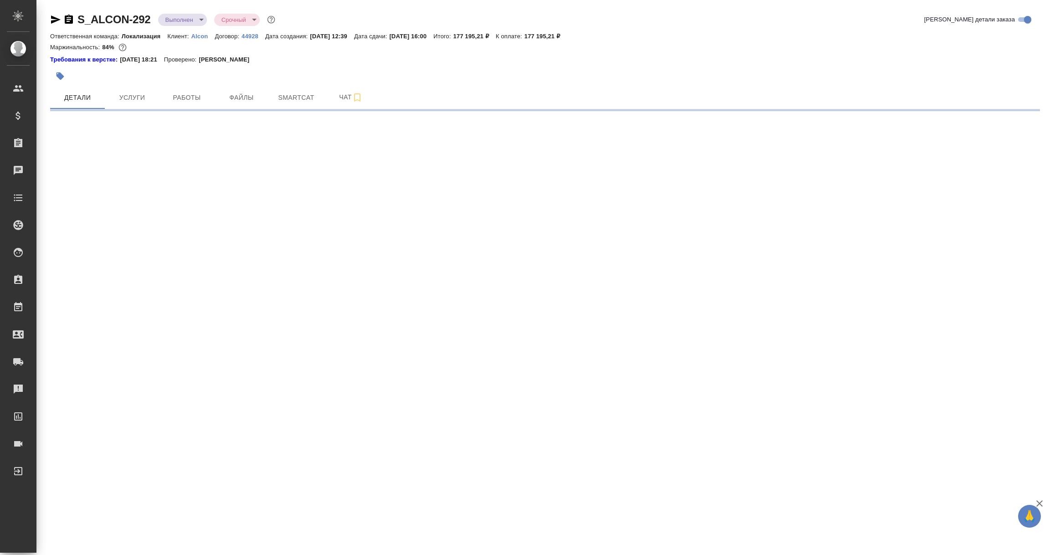
select select "RU"
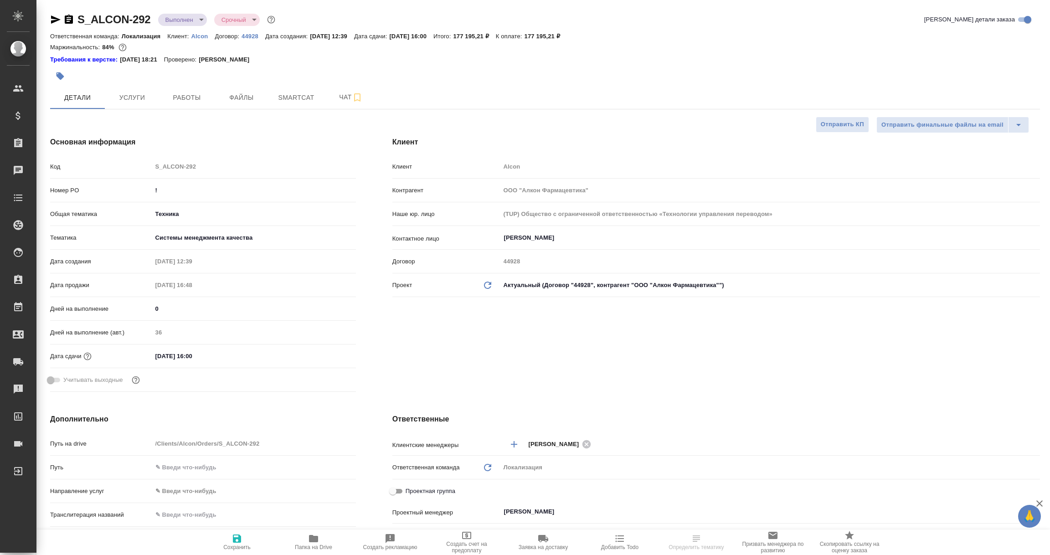
type textarea "x"
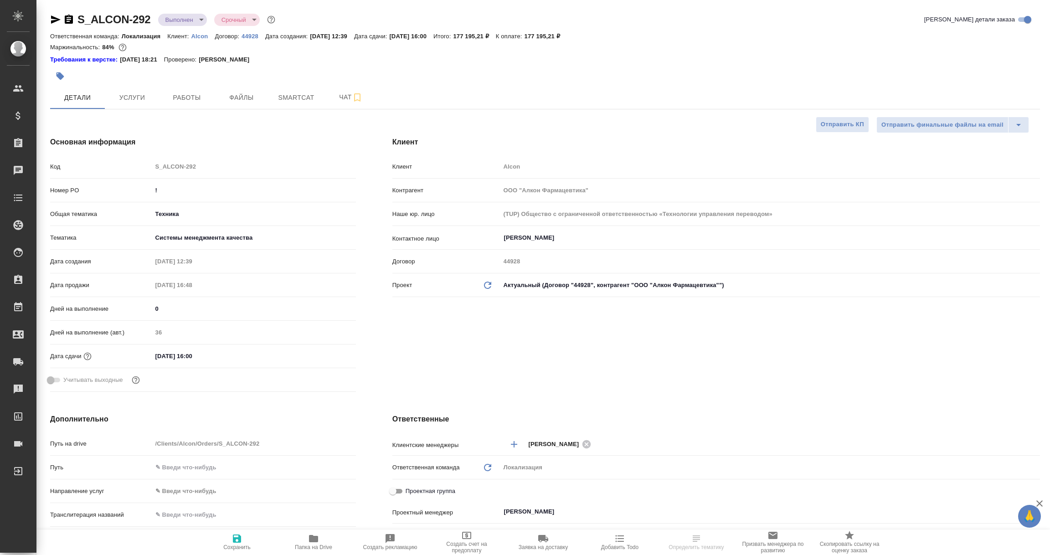
type textarea "x"
click at [54, 17] on icon "button" at bounding box center [56, 19] width 10 height 8
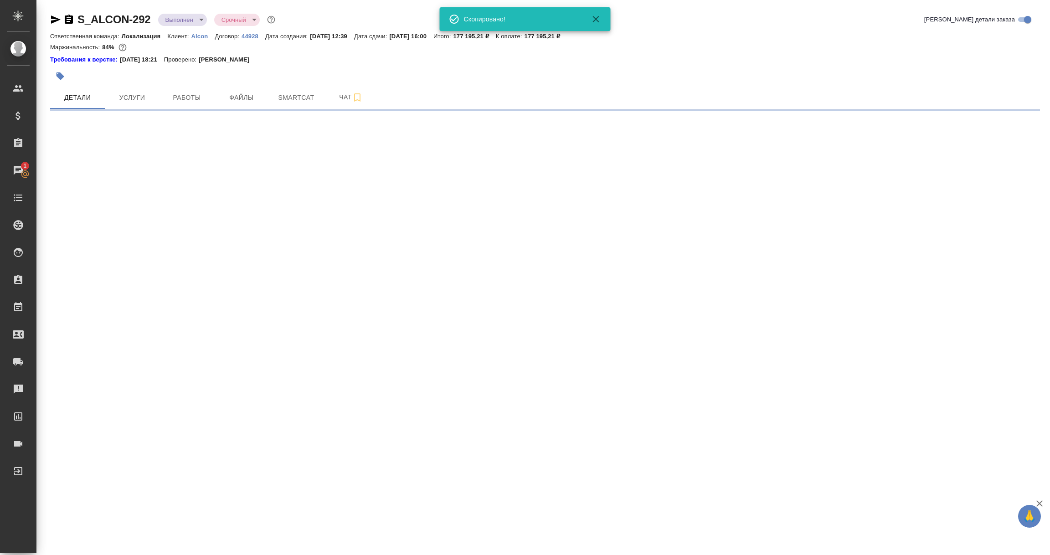
select select "RU"
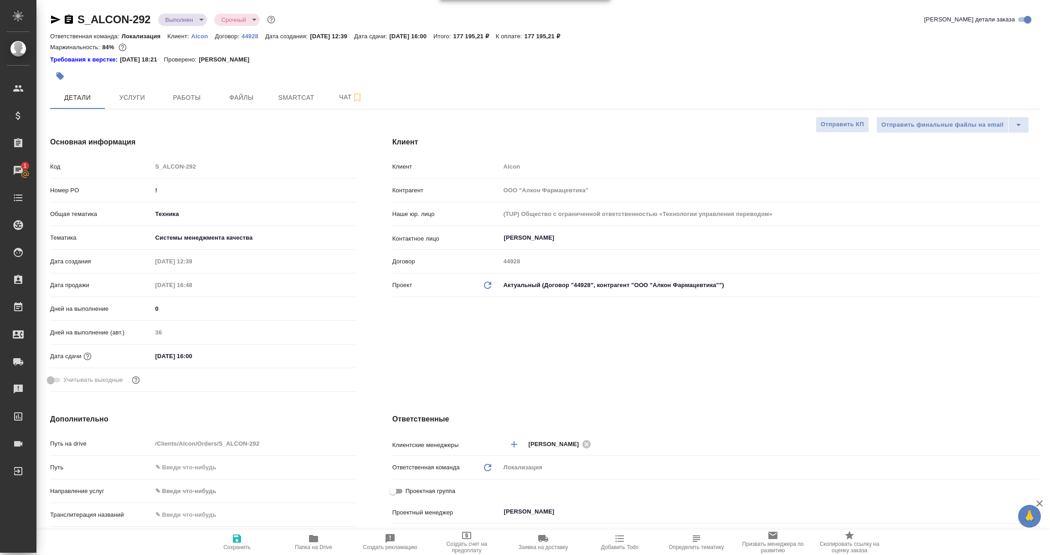
type textarea "x"
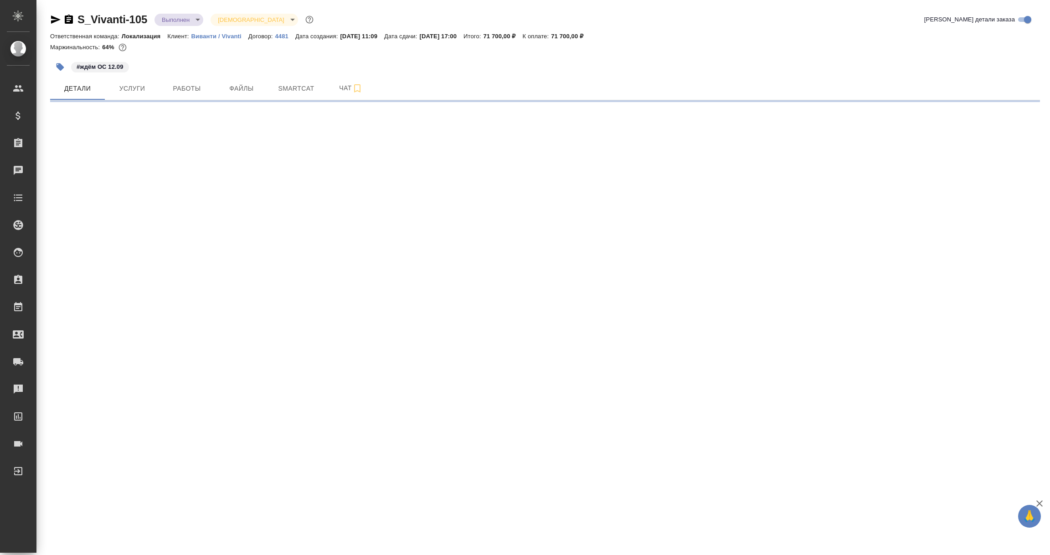
select select "RU"
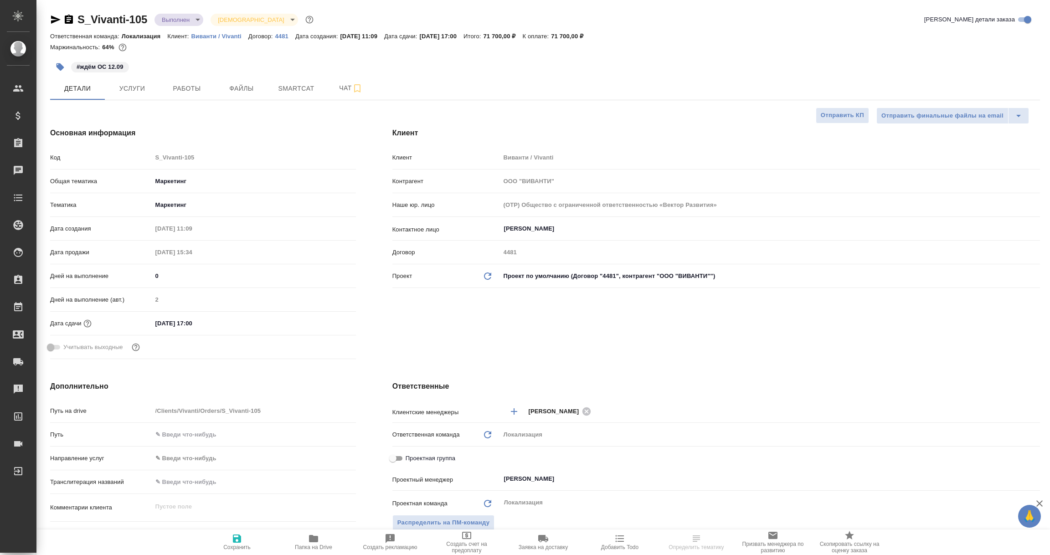
type textarea "x"
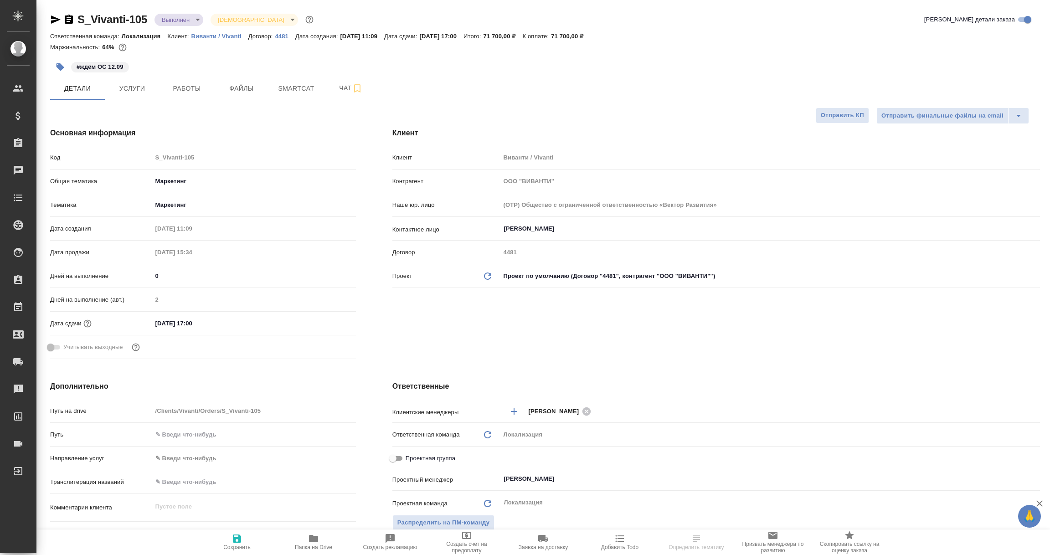
type textarea "x"
click at [53, 15] on icon "button" at bounding box center [55, 19] width 11 height 11
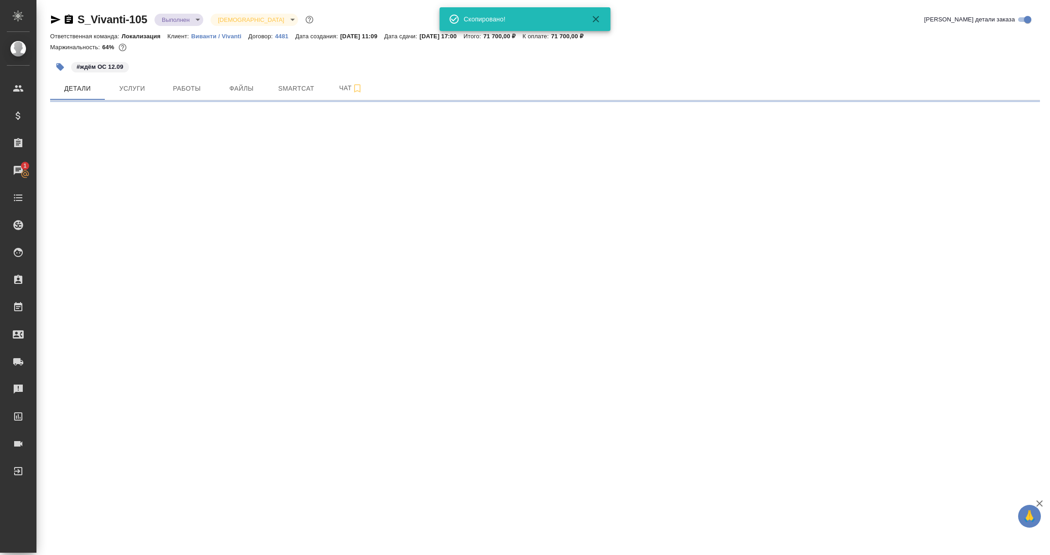
select select "RU"
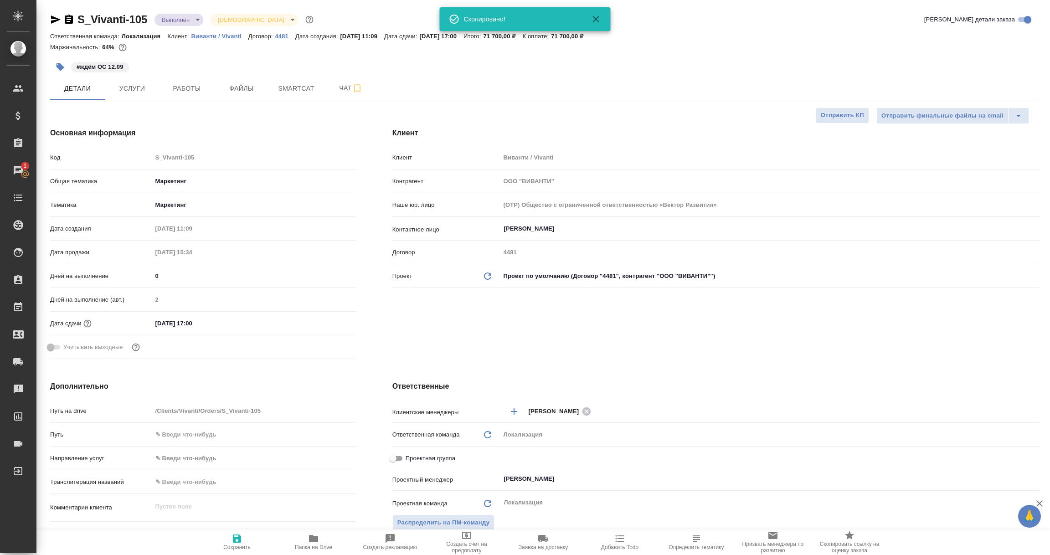
type textarea "x"
